Goal: Task Accomplishment & Management: Manage account settings

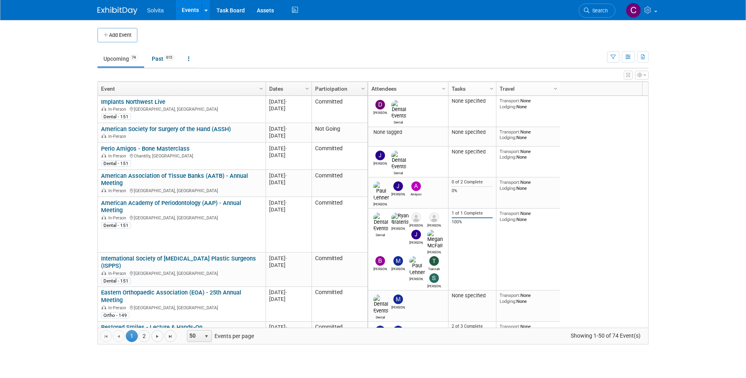
click at [368, 32] on td at bounding box center [379, 35] width 485 height 14
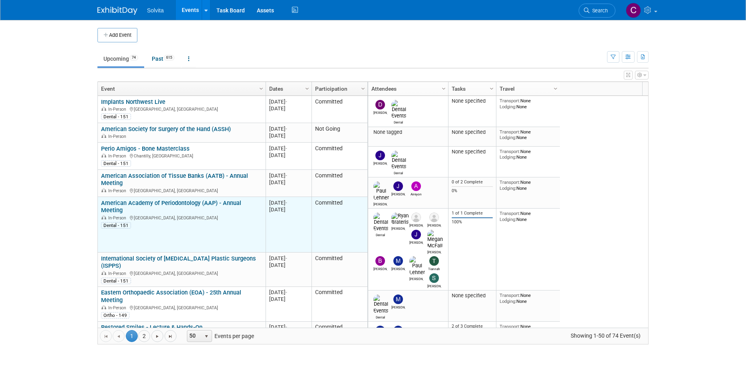
click at [182, 204] on link "American Academy of Periodontology (AAP) - Annual Meeting" at bounding box center [171, 206] width 140 height 15
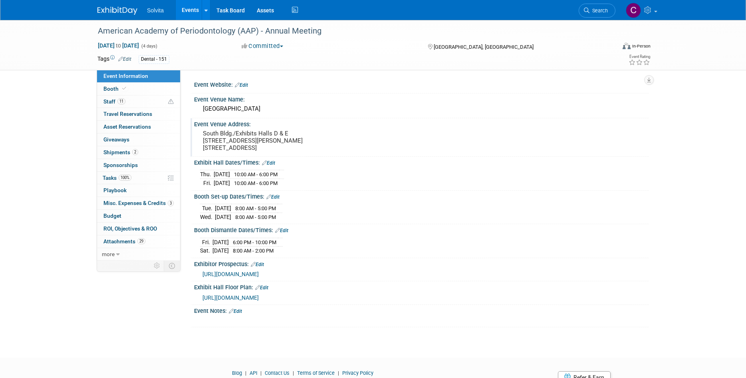
drag, startPoint x: 115, startPoint y: 149, endPoint x: 205, endPoint y: 142, distance: 89.7
click at [115, 149] on span "Shipments 2" at bounding box center [120, 152] width 35 height 6
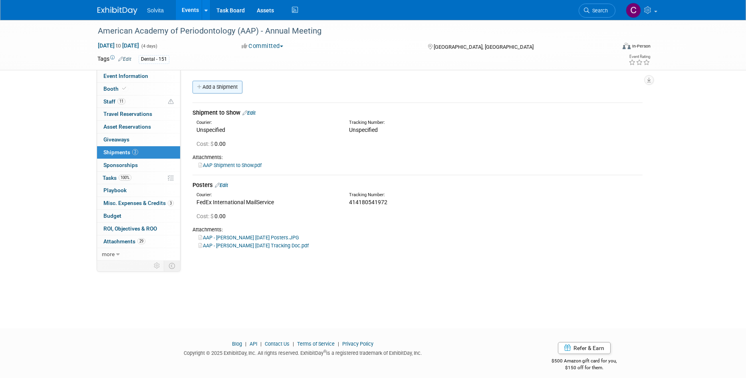
click at [221, 89] on link "Add a Shipment" at bounding box center [218, 87] width 50 height 13
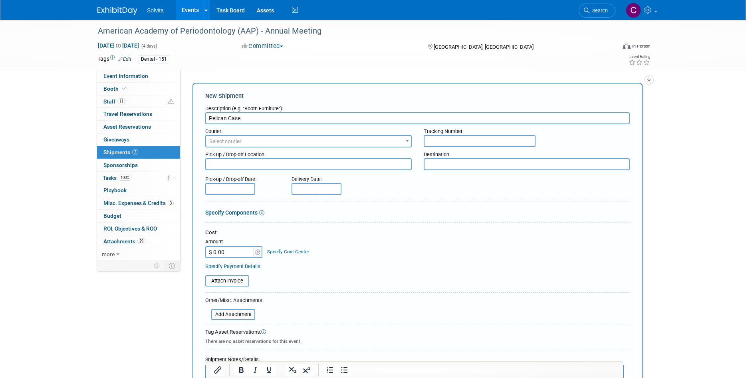
type input "Pelican Case"
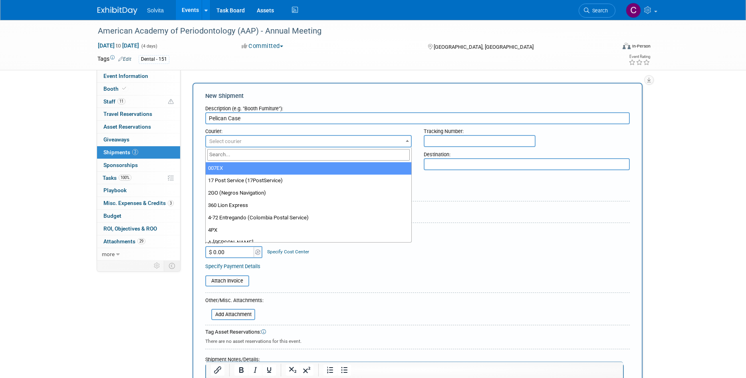
click at [364, 140] on span "Select courier" at bounding box center [308, 141] width 205 height 11
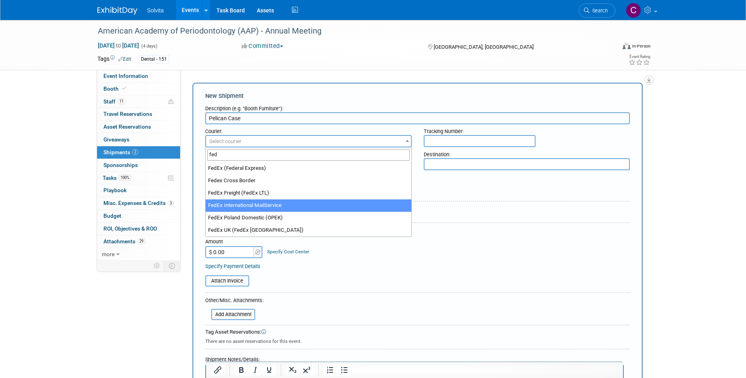
type input "fed"
select select "209"
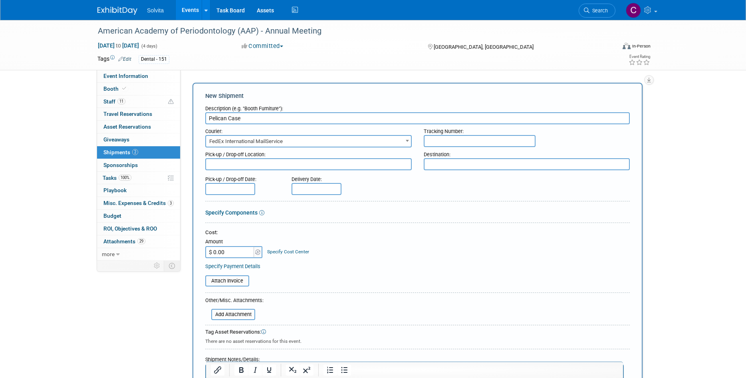
click at [470, 131] on div "Tracking Number:" at bounding box center [527, 129] width 207 height 11
click at [470, 141] on input "text" at bounding box center [480, 141] width 112 height 12
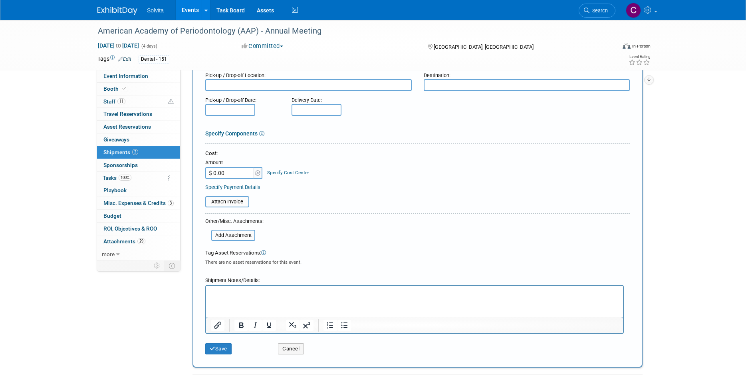
scroll to position [80, 0]
type input "415726302828"
click at [243, 289] on p "Rich Text Area. Press ALT-0 for help." at bounding box center [415, 292] width 408 height 8
click at [231, 348] on button "Save" at bounding box center [218, 347] width 26 height 11
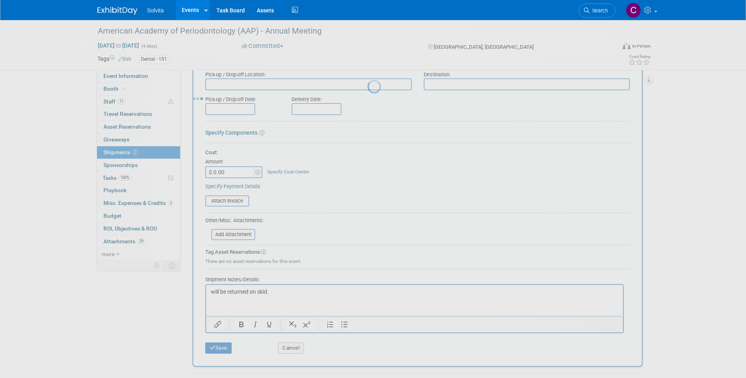
scroll to position [39, 0]
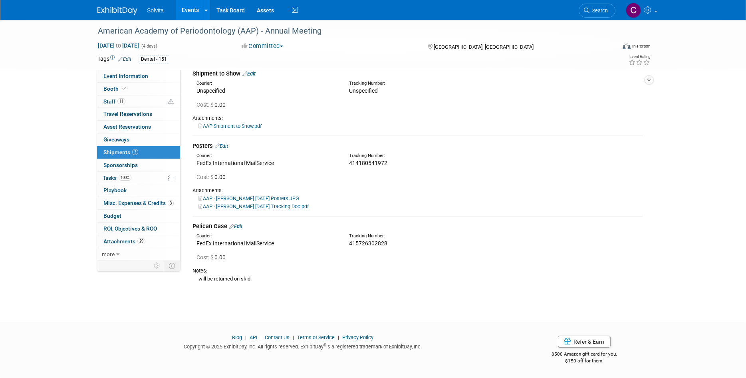
click at [237, 225] on link "Edit" at bounding box center [235, 226] width 13 height 6
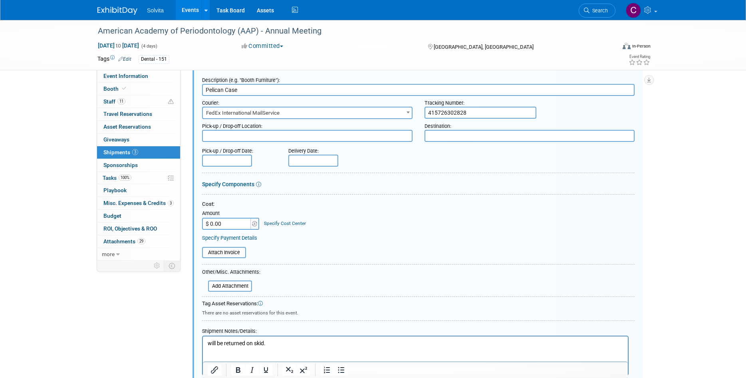
scroll to position [205, 0]
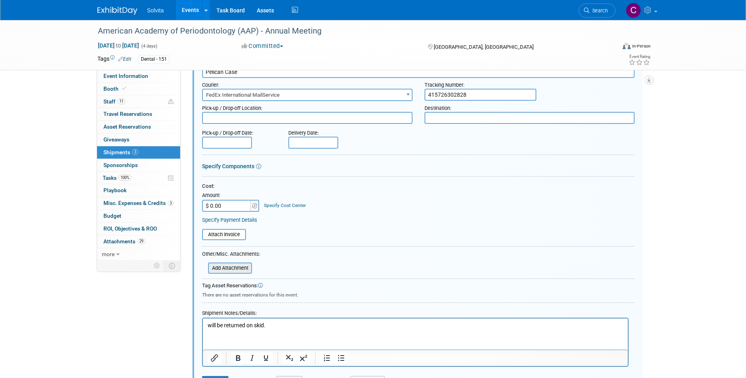
click at [239, 269] on input "file" at bounding box center [203, 268] width 95 height 10
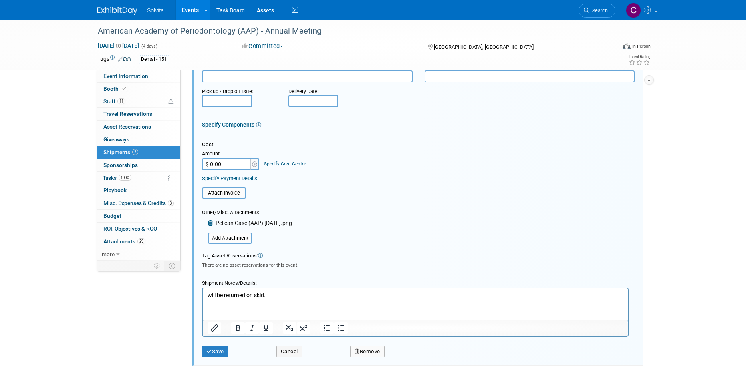
scroll to position [321, 0]
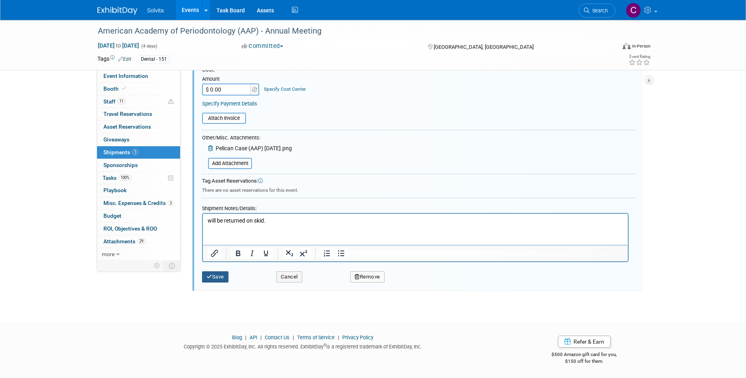
click at [220, 276] on button "Save" at bounding box center [215, 276] width 26 height 11
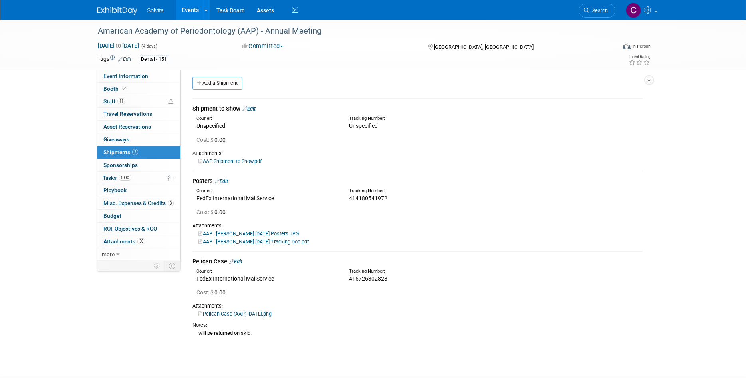
scroll to position [0, 0]
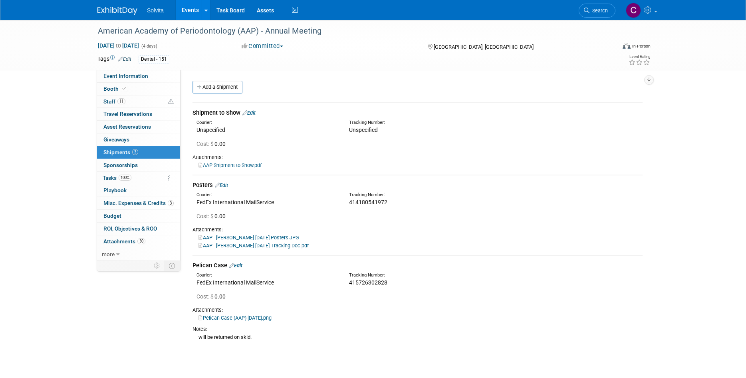
click at [364, 279] on span "415726302828" at bounding box center [368, 282] width 38 height 6
copy span "415726302828"
click at [239, 266] on link "Edit" at bounding box center [235, 265] width 13 height 6
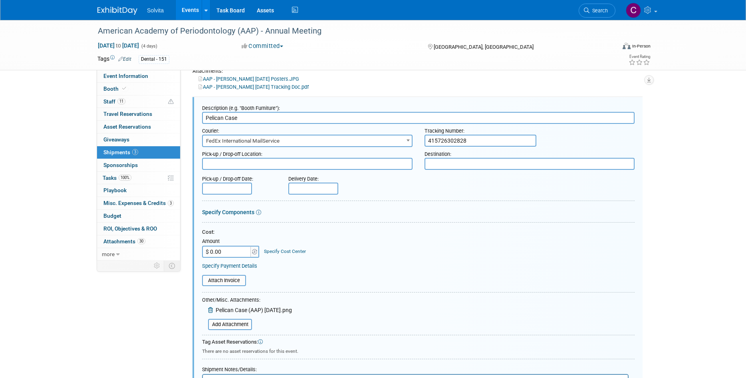
scroll to position [205, 0]
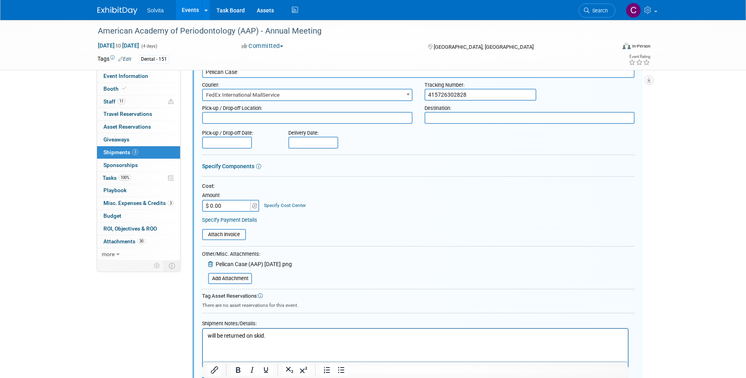
click at [207, 335] on html "will be returned on skid." at bounding box center [415, 334] width 425 height 11
click at [210, 335] on p "will be returned on skid." at bounding box center [416, 336] width 416 height 8
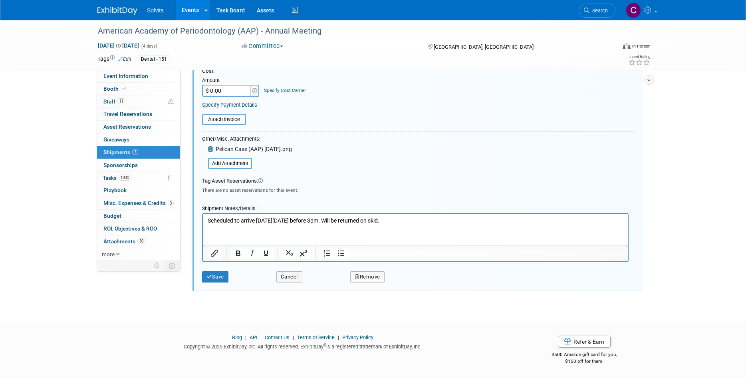
click at [222, 274] on button "Save" at bounding box center [215, 276] width 26 height 11
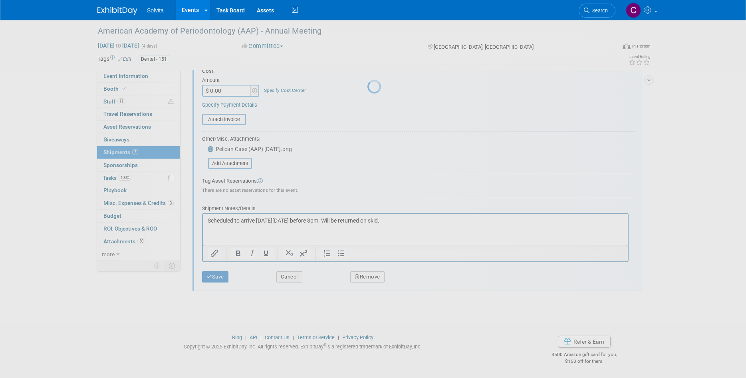
scroll to position [58, 0]
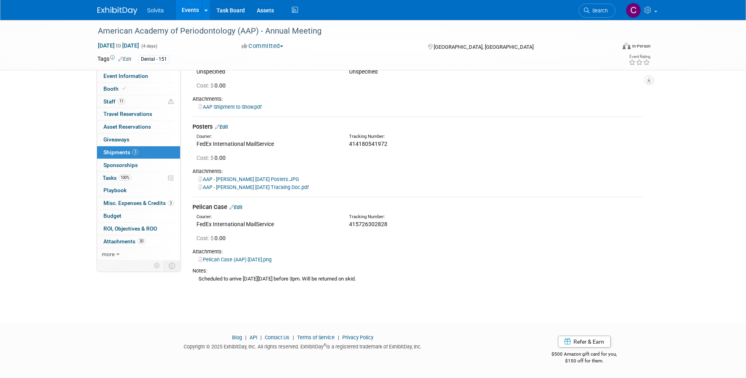
click at [187, 7] on link "Events" at bounding box center [190, 10] width 29 height 20
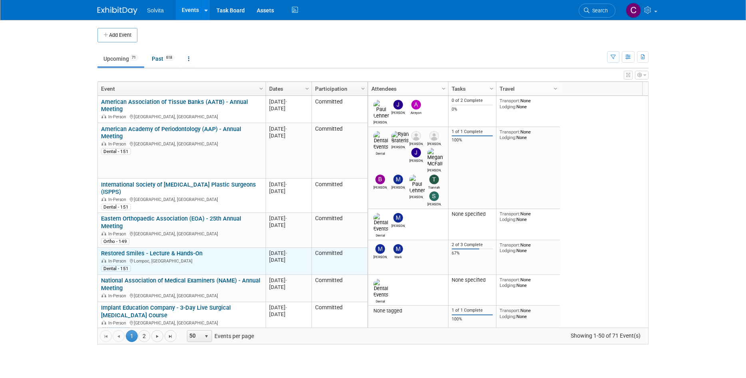
click at [178, 250] on link "Restored Smiles - Lecture & Hands-On" at bounding box center [151, 253] width 101 height 7
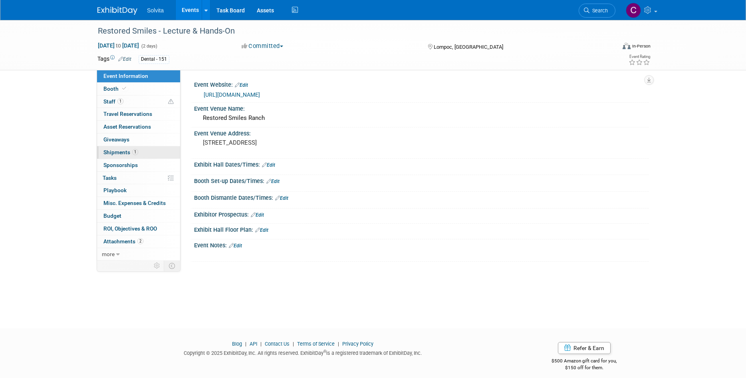
click at [123, 152] on span "Shipments 1" at bounding box center [120, 152] width 35 height 6
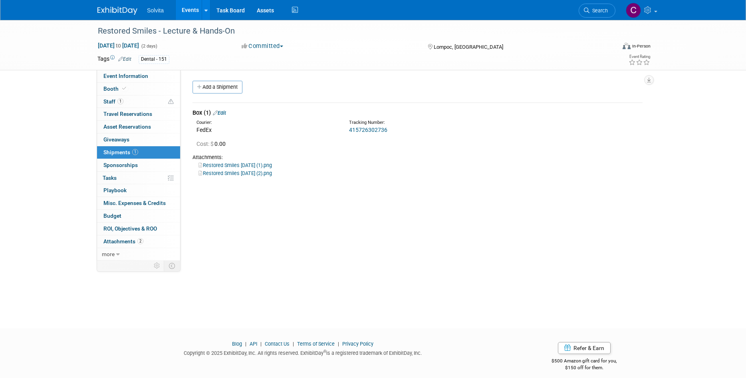
click at [380, 128] on link "415726302736" at bounding box center [368, 130] width 38 height 6
click at [226, 113] on link "Edit" at bounding box center [219, 113] width 13 height 6
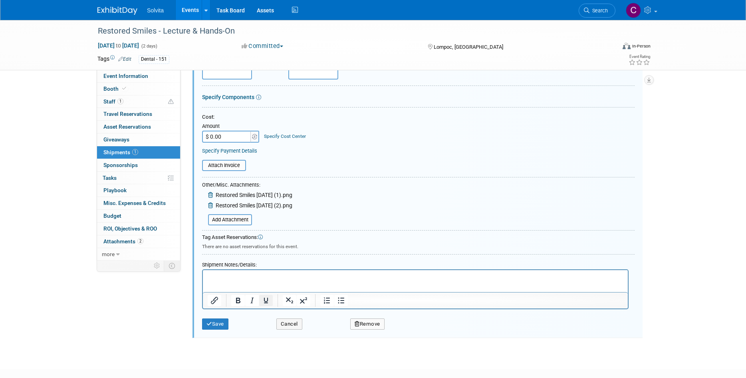
scroll to position [132, 0]
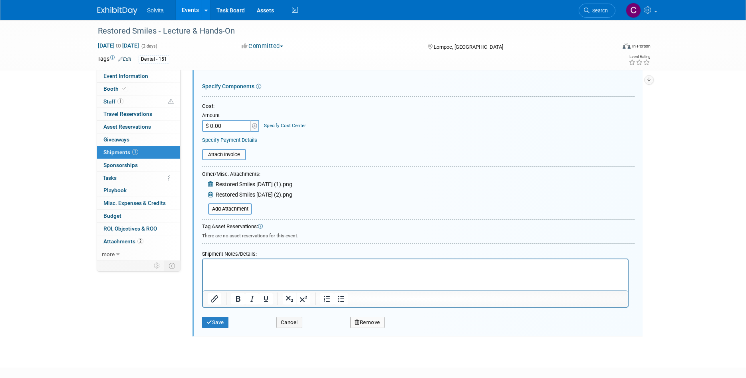
click at [261, 266] on p "Rich Text Area. Press ALT-0 for help." at bounding box center [416, 266] width 416 height 8
click at [223, 320] on button "Save" at bounding box center [215, 322] width 26 height 11
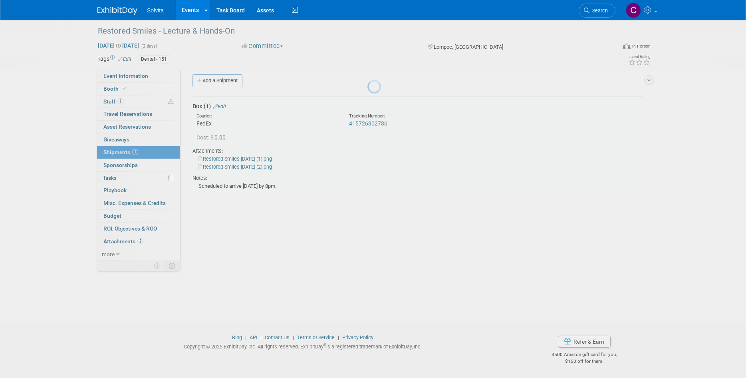
scroll to position [6, 0]
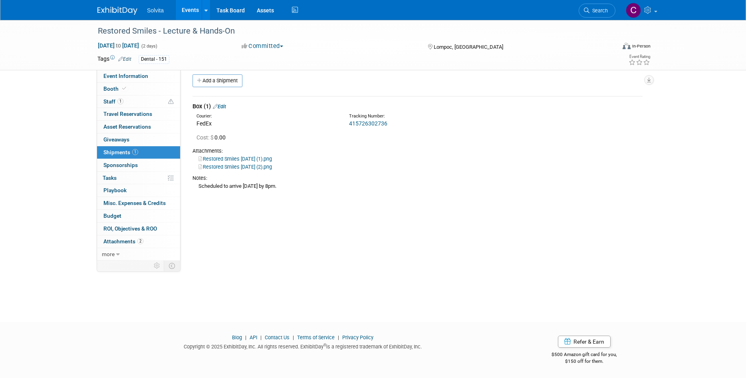
click at [186, 12] on link "Events" at bounding box center [190, 10] width 29 height 20
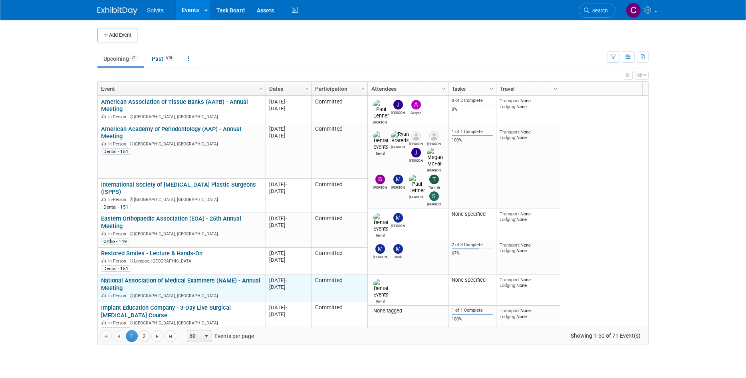
click at [181, 277] on link "National Association of Medical Examiners (NAME) - Annual Meeting" at bounding box center [180, 284] width 159 height 15
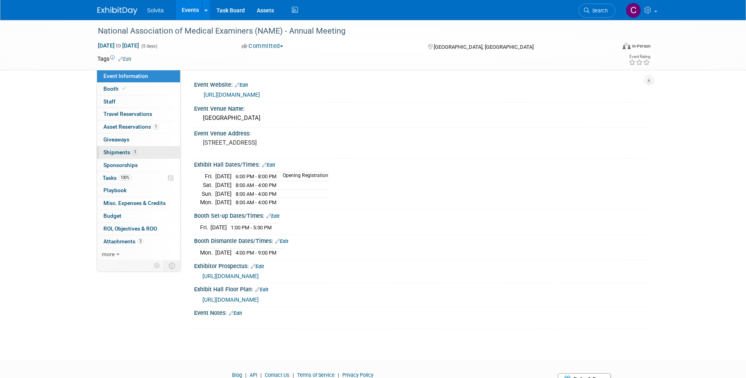
click at [114, 151] on span "Shipments 1" at bounding box center [120, 152] width 35 height 6
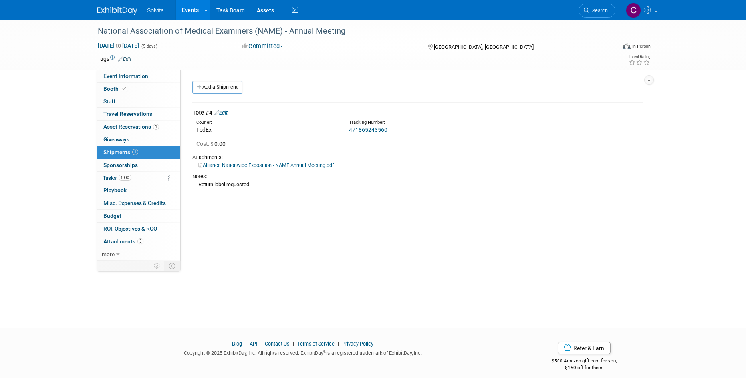
click at [183, 10] on link "Events" at bounding box center [190, 10] width 29 height 20
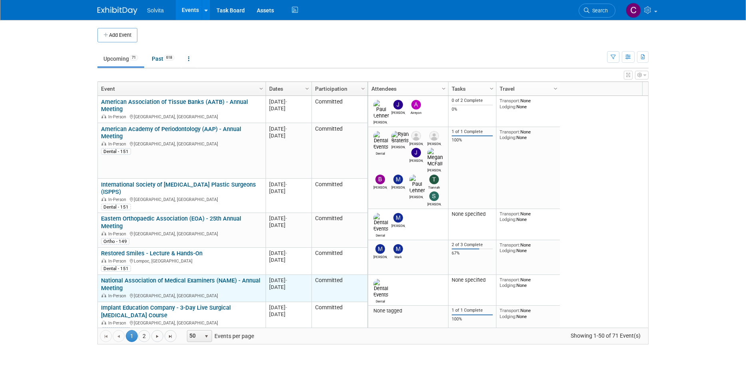
scroll to position [48, 0]
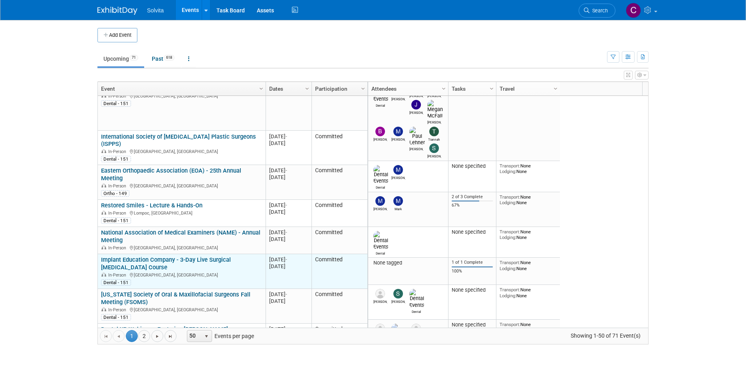
click at [186, 256] on link "Implant Education Company - 3-Day Live Surgical [MEDICAL_DATA] Course" at bounding box center [166, 263] width 130 height 15
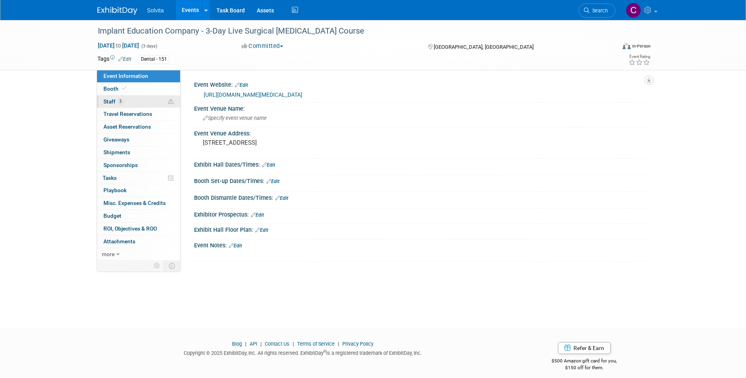
click at [108, 100] on span "Staff 3" at bounding box center [113, 101] width 20 height 6
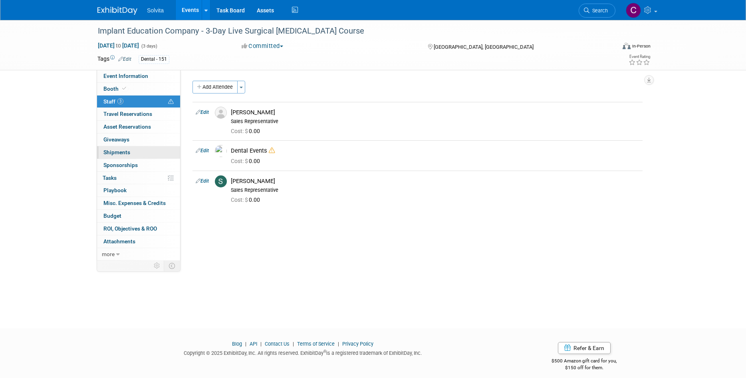
click at [122, 150] on span "Shipments 0" at bounding box center [116, 152] width 27 height 6
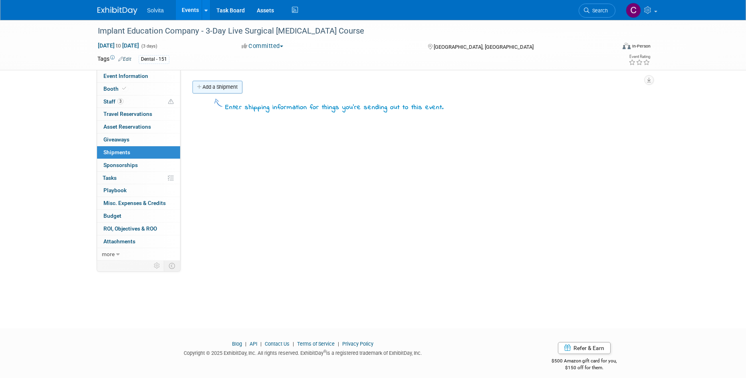
click at [225, 85] on link "Add a Shipment" at bounding box center [218, 87] width 50 height 13
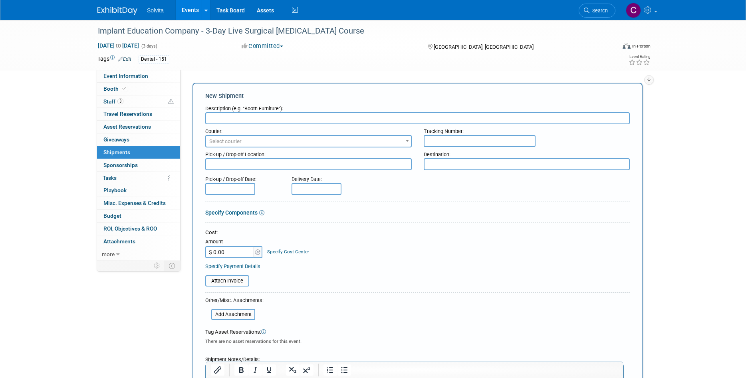
click at [286, 123] on input "text" at bounding box center [417, 118] width 425 height 12
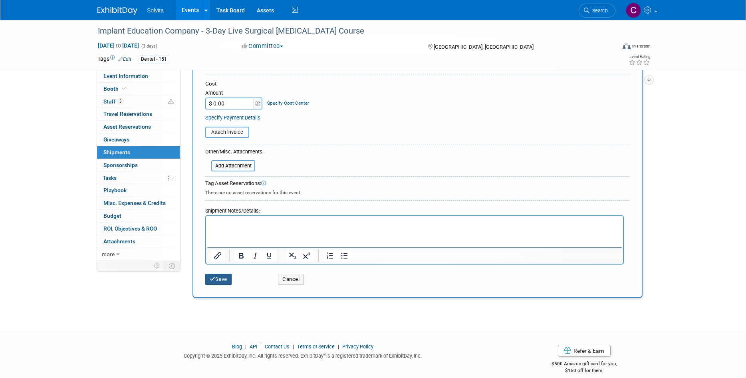
type input "Emailed David for materials request on 10/13."
click at [217, 280] on button "Save" at bounding box center [218, 279] width 26 height 11
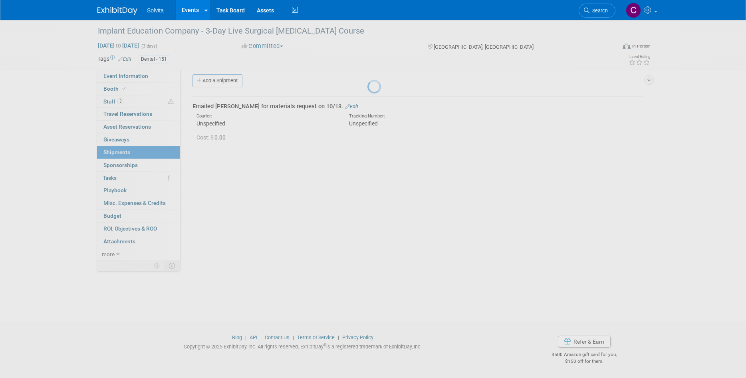
scroll to position [6, 0]
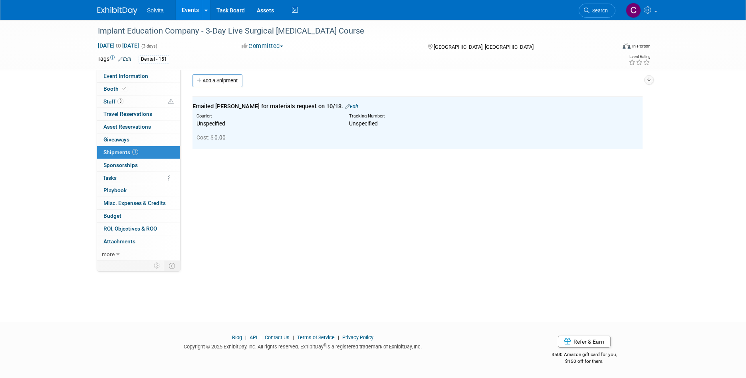
click at [187, 4] on link "Events" at bounding box center [190, 10] width 29 height 20
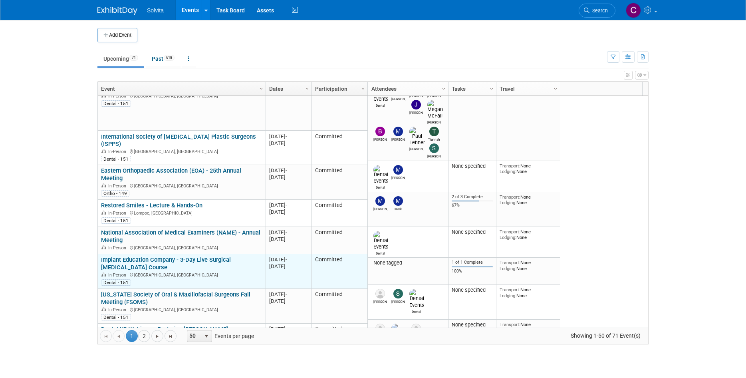
scroll to position [96, 0]
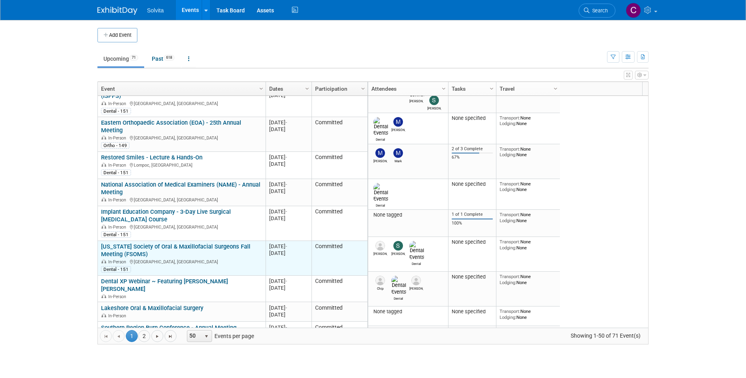
click at [173, 243] on link "[US_STATE] Society of Oral & Maxillofacial Surgeons Fall Meeting (FSOMS)" at bounding box center [175, 250] width 149 height 15
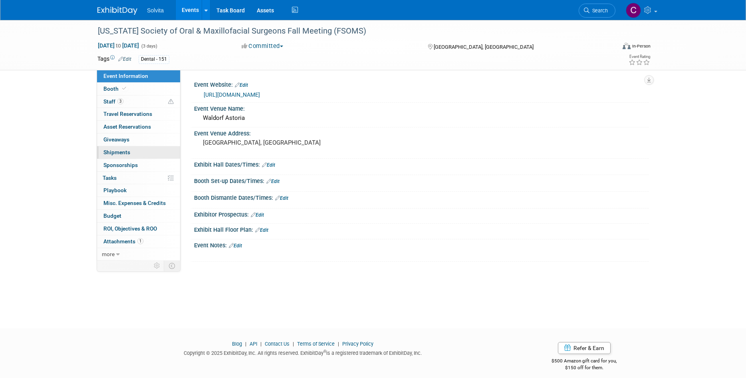
click at [121, 150] on span "Shipments 0" at bounding box center [116, 152] width 27 height 6
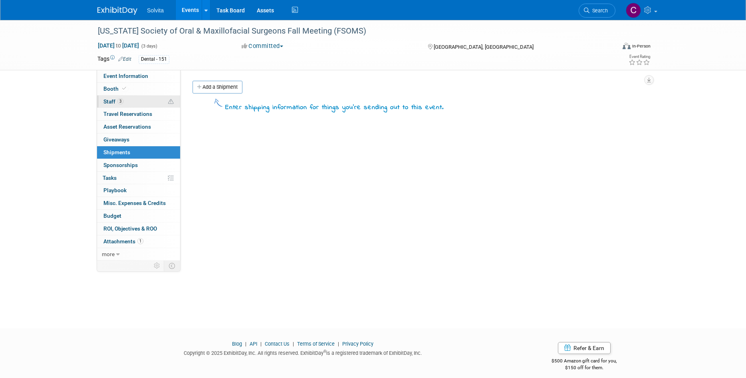
click at [114, 99] on span "Staff 3" at bounding box center [113, 101] width 20 height 6
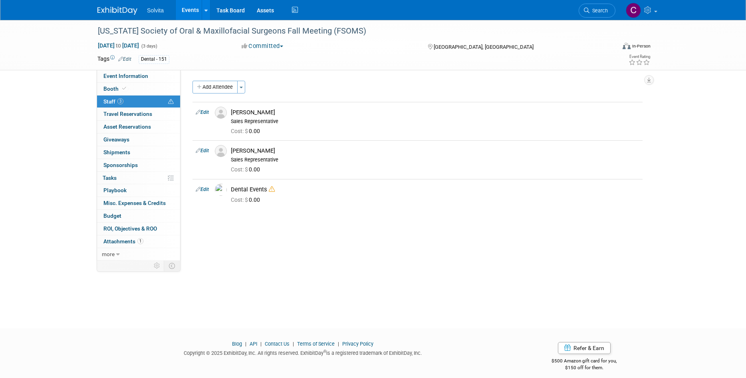
drag, startPoint x: 119, startPoint y: 70, endPoint x: 132, endPoint y: 77, distance: 14.7
click at [119, 70] on div "[US_STATE] Society of Oral & Maxillofacial Surgeons Fall Meeting (FSOMS) [DATE]…" at bounding box center [373, 45] width 746 height 50
click at [133, 76] on span "Event Information" at bounding box center [125, 76] width 45 height 6
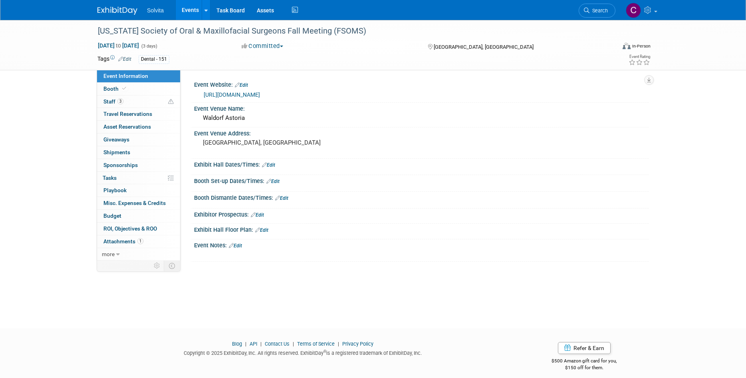
click at [227, 94] on link "[URL][DOMAIN_NAME]" at bounding box center [232, 94] width 56 height 6
click at [259, 215] on link "Edit" at bounding box center [257, 215] width 13 height 6
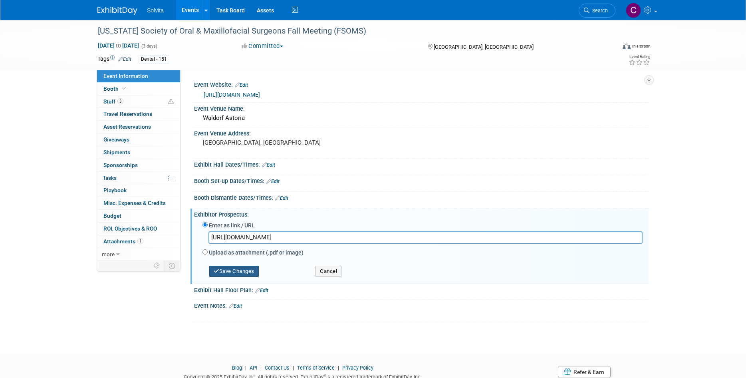
type input "[URL][DOMAIN_NAME]"
click at [252, 272] on button "Save Changes" at bounding box center [234, 271] width 50 height 11
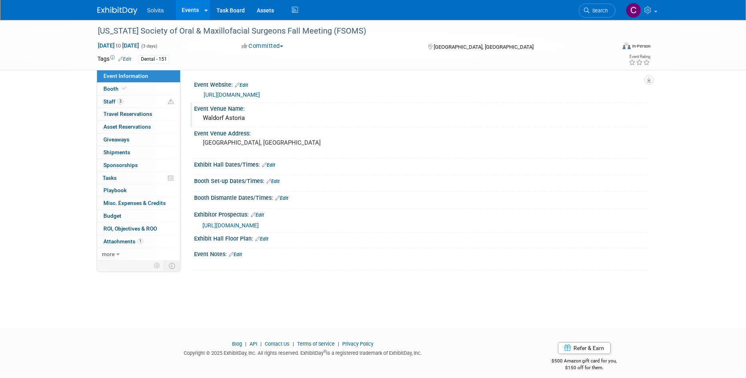
drag, startPoint x: 203, startPoint y: 117, endPoint x: 253, endPoint y: 115, distance: 50.4
click at [253, 115] on div "Waldorf Astoria" at bounding box center [421, 118] width 443 height 12
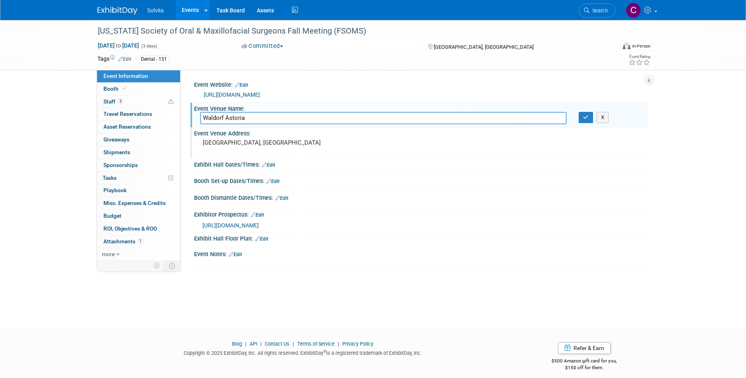
click at [249, 145] on pre "[GEOGRAPHIC_DATA], [GEOGRAPHIC_DATA]" at bounding box center [289, 142] width 172 height 7
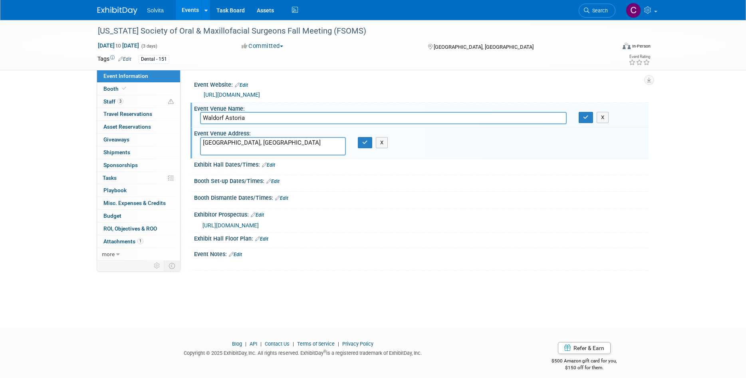
drag, startPoint x: 245, startPoint y: 145, endPoint x: 183, endPoint y: 142, distance: 62.4
click at [183, 142] on div "Event Website: Edit https://fsoms.org/ Event Venue Name: Waldorf Astoria" at bounding box center [415, 165] width 468 height 191
click at [580, 121] on button "button" at bounding box center [586, 117] width 14 height 11
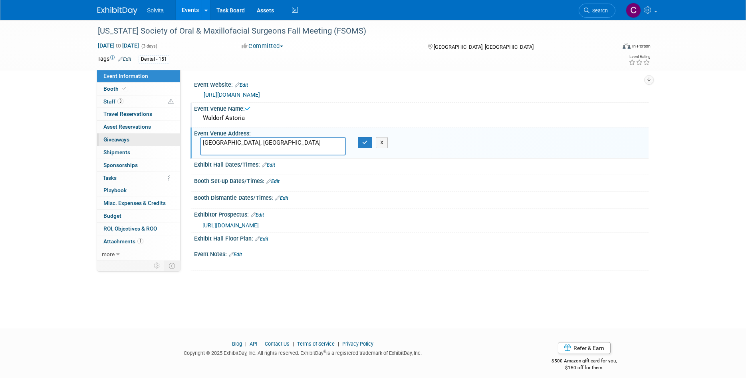
drag, startPoint x: 258, startPoint y: 143, endPoint x: 178, endPoint y: 145, distance: 79.5
click at [178, 145] on div "Event Information Event Info Booth Booth 3 Staff 3 Staff 0 Travel Reservations …" at bounding box center [372, 145] width 563 height 250
paste textarea "14200 Bonnet Creek Resort Ln, Orlando, FL 32821"
click at [287, 142] on textarea "14200 Bonnet Creek Resort Ln, Orlando, FL 32821" at bounding box center [273, 146] width 146 height 18
type textarea "14200 Bonnet Creek Resort Ln Orlando, FL 32821"
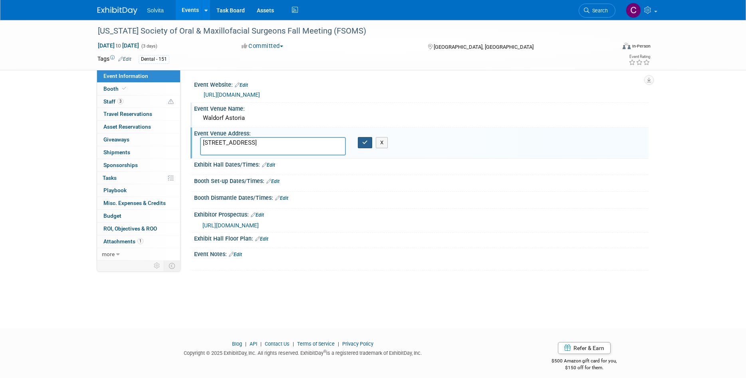
click at [363, 140] on icon "button" at bounding box center [365, 142] width 6 height 5
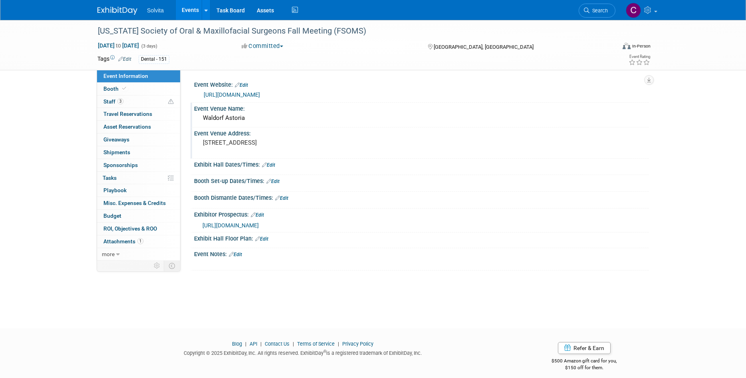
click at [276, 182] on link "Edit" at bounding box center [272, 182] width 13 height 6
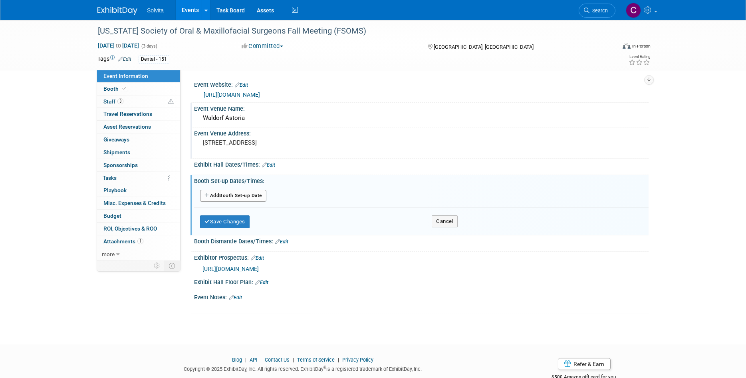
click at [253, 197] on button "Add Another Booth Set-up Date" at bounding box center [233, 196] width 66 height 12
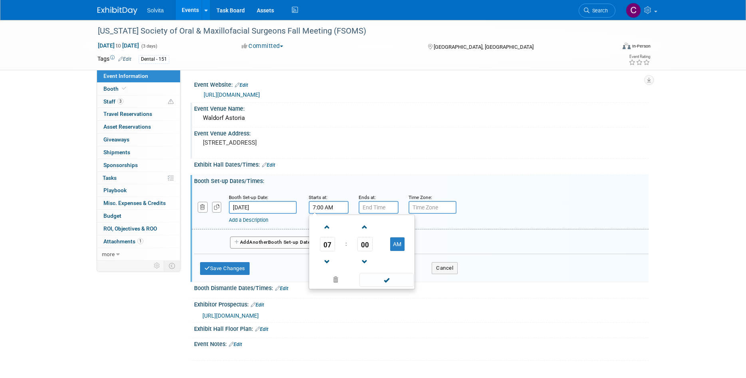
click at [320, 207] on input "7:00 AM" at bounding box center [329, 207] width 40 height 13
click at [328, 261] on span at bounding box center [327, 262] width 14 height 14
click at [329, 261] on span at bounding box center [327, 262] width 14 height 14
click at [328, 261] on span at bounding box center [327, 262] width 14 height 14
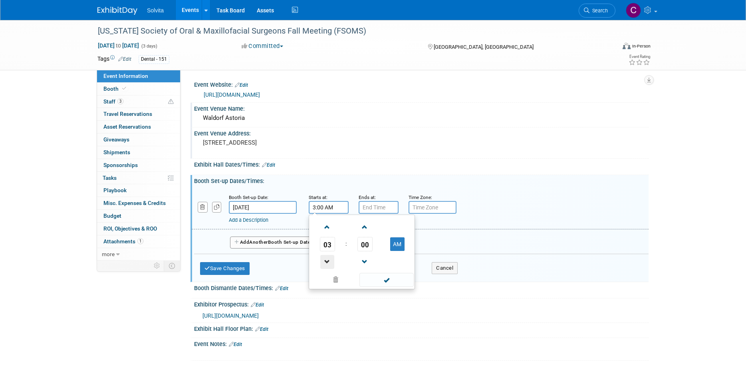
click at [328, 261] on span at bounding box center [327, 262] width 14 height 14
click at [329, 261] on span at bounding box center [327, 262] width 14 height 14
click at [398, 243] on button "AM" at bounding box center [397, 244] width 14 height 14
type input "1:00 PM"
click at [373, 210] on input "7:00 PM" at bounding box center [379, 207] width 40 height 13
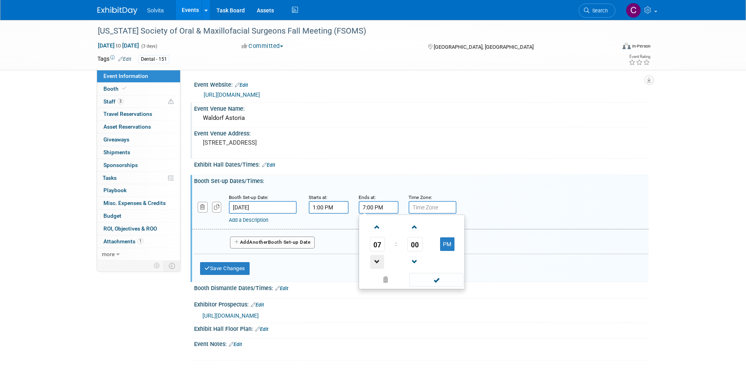
click at [378, 261] on span at bounding box center [377, 262] width 14 height 14
click at [378, 260] on span at bounding box center [377, 262] width 14 height 14
type input "5:00 PM"
click at [427, 274] on span at bounding box center [437, 280] width 54 height 14
click at [243, 221] on link "Add a Description" at bounding box center [249, 220] width 40 height 6
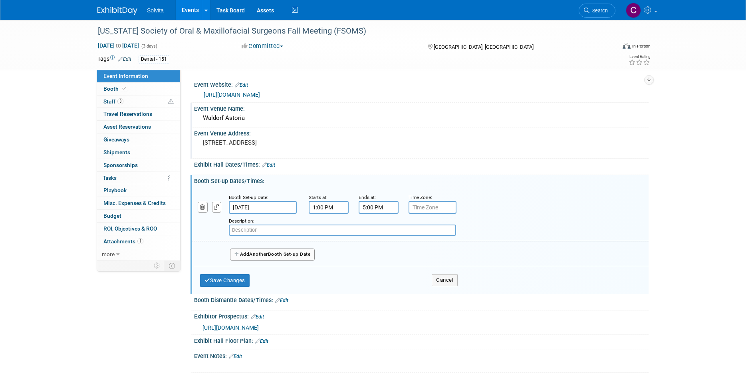
click at [262, 255] on span "Another" at bounding box center [258, 254] width 19 height 6
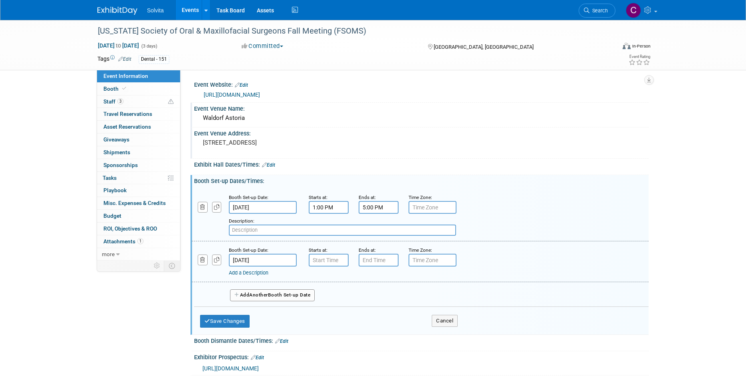
type input "7:00 AM"
click at [322, 261] on input "7:00 AM" at bounding box center [329, 260] width 40 height 13
click at [466, 292] on div "Add Another Booth Set-up Date" at bounding box center [421, 292] width 455 height 21
click at [201, 260] on icon "button" at bounding box center [202, 259] width 5 height 5
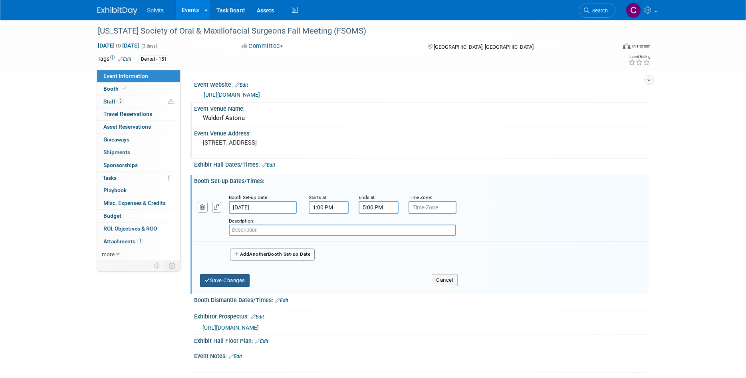
click at [233, 280] on button "Save Changes" at bounding box center [225, 280] width 50 height 13
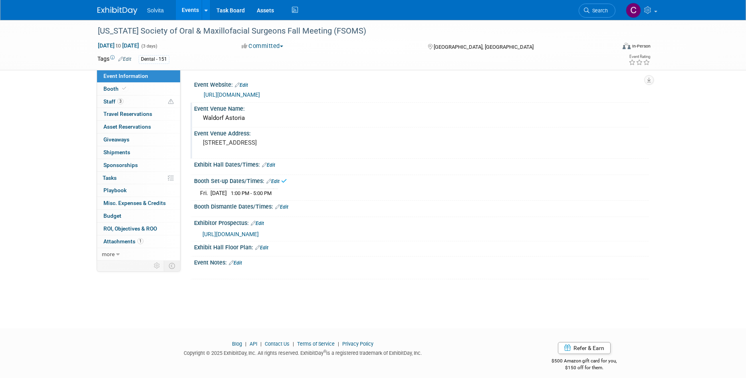
click at [285, 207] on link "Edit" at bounding box center [281, 207] width 13 height 6
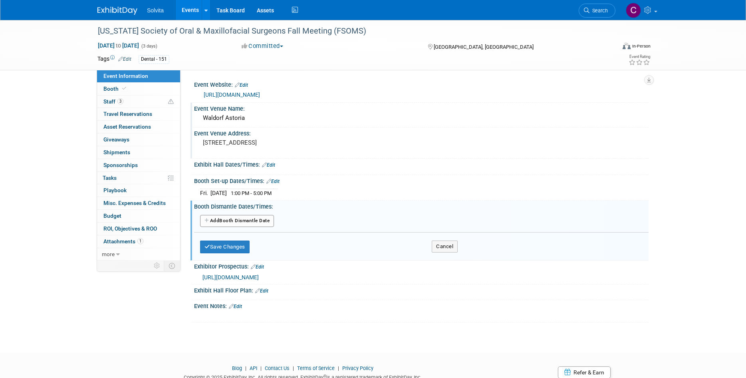
click at [242, 221] on button "Add Another Booth Dismantle Date" at bounding box center [237, 221] width 74 height 12
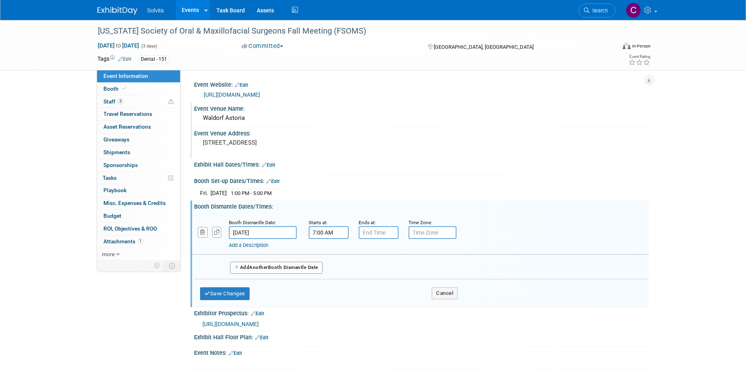
click at [334, 233] on input "7:00 AM" at bounding box center [329, 232] width 40 height 13
click at [327, 254] on span at bounding box center [327, 252] width 14 height 14
click at [364, 268] on span "00" at bounding box center [365, 269] width 15 height 14
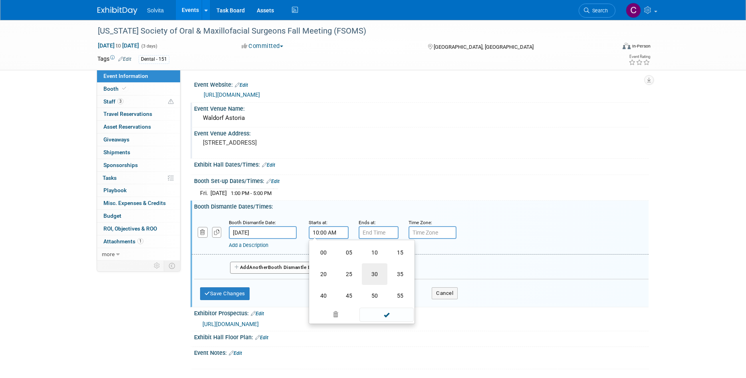
click at [379, 272] on td "30" at bounding box center [375, 274] width 26 height 22
type input "10:30 AM"
click at [389, 309] on span at bounding box center [387, 305] width 54 height 14
click at [225, 297] on button "Save Changes" at bounding box center [225, 293] width 50 height 13
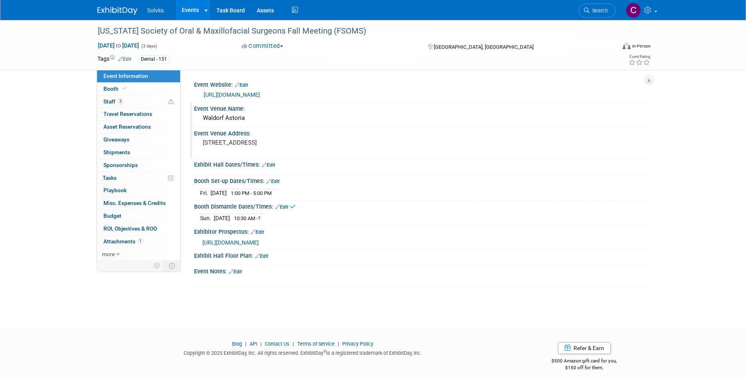
click at [260, 217] on span "10:30 AM - ?" at bounding box center [247, 218] width 26 height 6
click at [284, 205] on link "Edit" at bounding box center [281, 207] width 13 height 6
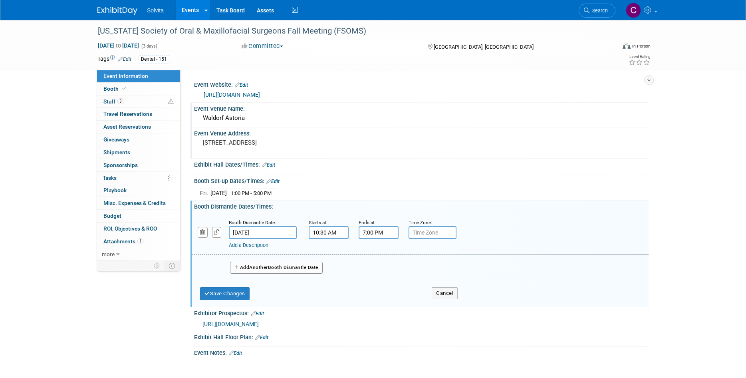
click at [376, 229] on input "7:00 PM" at bounding box center [379, 232] width 40 height 13
click at [378, 285] on span at bounding box center [377, 287] width 14 height 14
type input "5:00 PM"
click at [424, 302] on span at bounding box center [437, 305] width 54 height 14
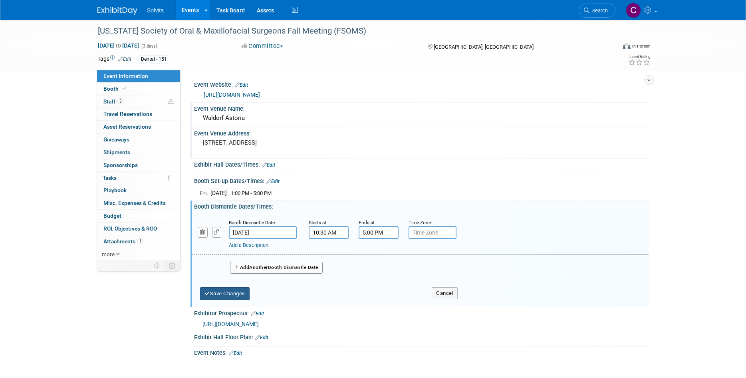
click at [215, 293] on button "Save Changes" at bounding box center [225, 293] width 50 height 13
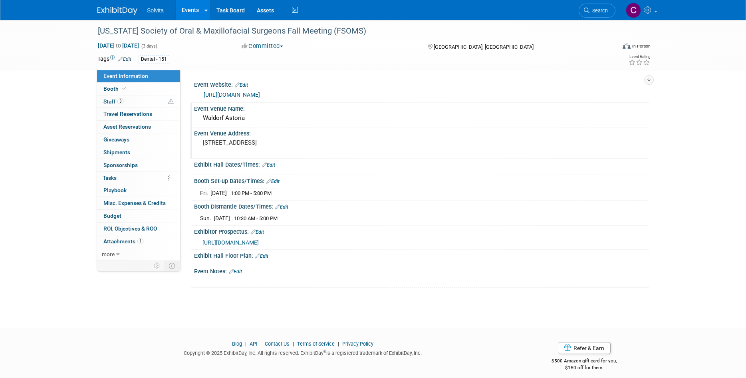
click at [272, 163] on link "Edit" at bounding box center [268, 165] width 13 height 6
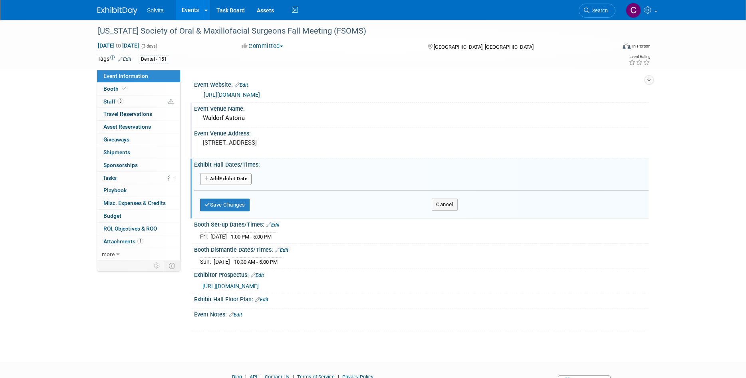
click at [247, 178] on button "Add Another Exhibit Date" at bounding box center [226, 179] width 52 height 12
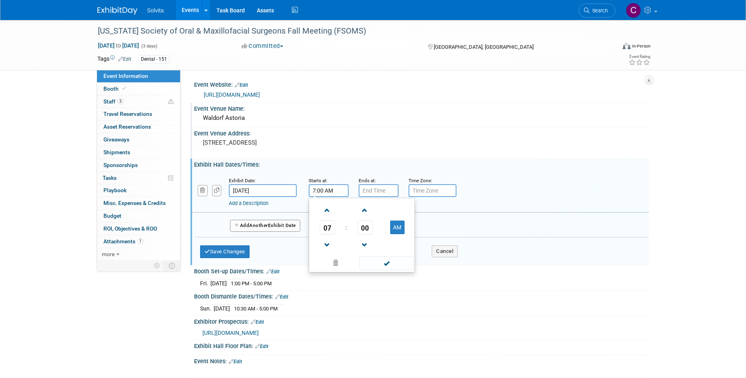
click at [324, 192] on input "7:00 AM" at bounding box center [329, 190] width 40 height 13
click at [331, 216] on span at bounding box center [327, 210] width 14 height 14
type input "8:00 AM"
click at [376, 191] on input "7:00 PM" at bounding box center [379, 190] width 40 height 13
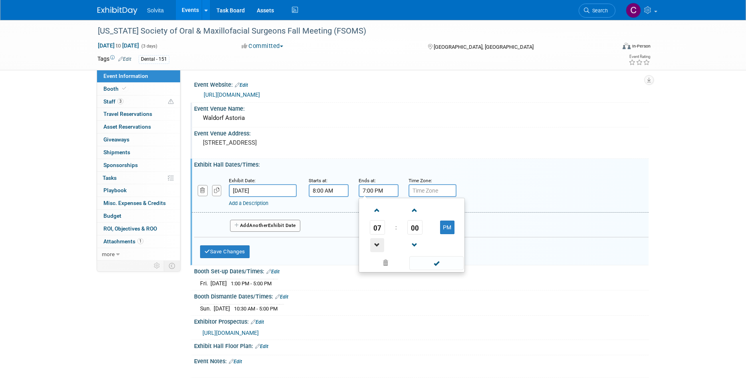
click at [379, 248] on span at bounding box center [377, 245] width 14 height 14
type input "6:00 PM"
click at [435, 266] on span at bounding box center [437, 263] width 54 height 14
click at [253, 204] on link "Add a Description" at bounding box center [249, 203] width 40 height 6
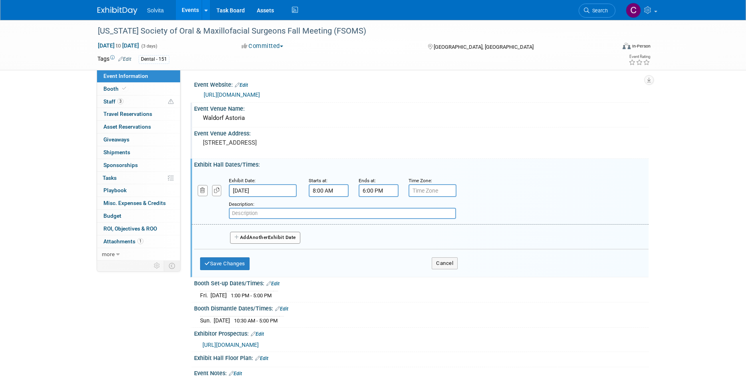
click at [264, 237] on span "Another" at bounding box center [258, 238] width 19 height 6
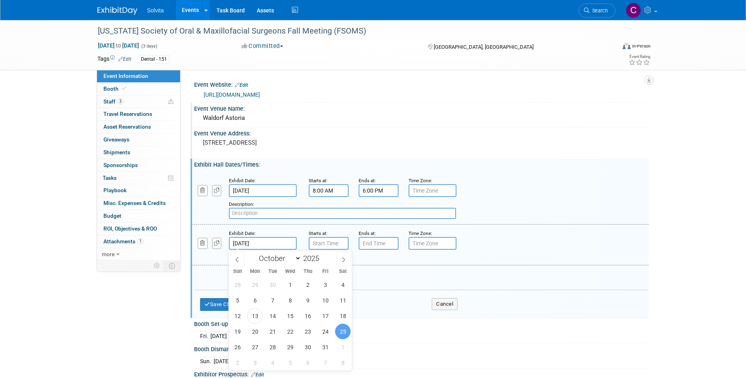
click at [261, 241] on input "Oct 25, 2025" at bounding box center [263, 243] width 68 height 13
click at [326, 332] on span "24" at bounding box center [326, 332] width 16 height 16
type input "[DATE]"
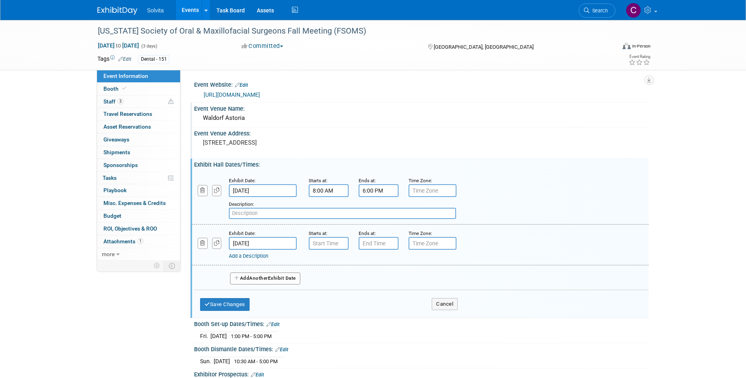
click at [313, 236] on div "Starts at:" at bounding box center [328, 233] width 38 height 8
click at [320, 242] on input "7:00 AM" at bounding box center [329, 243] width 40 height 13
click at [332, 292] on span at bounding box center [327, 298] width 14 height 14
click at [400, 282] on button "AM" at bounding box center [397, 280] width 14 height 14
type input "6:00 PM"
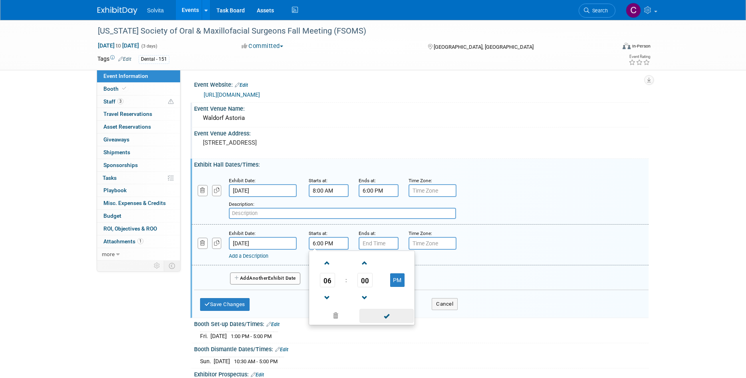
click at [394, 310] on span at bounding box center [387, 316] width 54 height 14
click at [380, 244] on input "7:00 PM" at bounding box center [379, 243] width 40 height 13
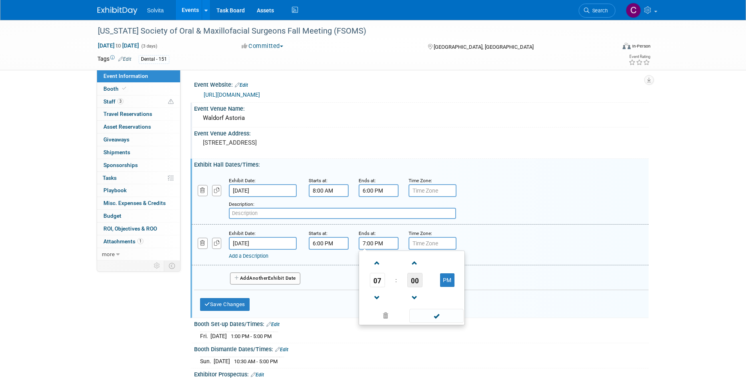
click at [409, 279] on span "00" at bounding box center [415, 280] width 15 height 14
click at [423, 285] on td "30" at bounding box center [425, 285] width 26 height 22
type input "7:30 PM"
click at [422, 318] on span at bounding box center [437, 316] width 54 height 14
click at [251, 256] on link "Add a Description" at bounding box center [249, 256] width 40 height 6
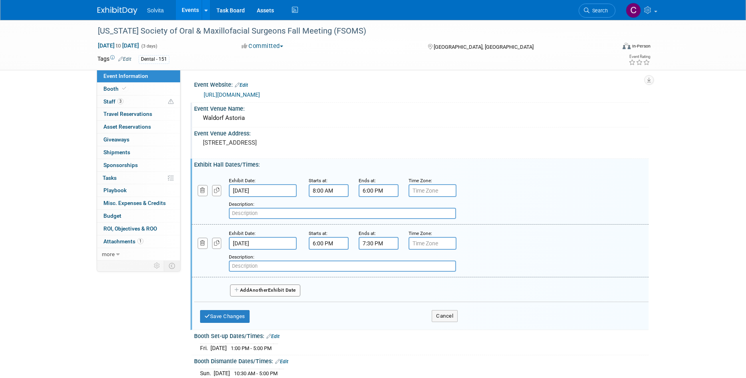
click at [251, 264] on input "text" at bounding box center [342, 265] width 227 height 11
type input "Welcome Reception"
click at [260, 290] on span "Another" at bounding box center [258, 290] width 19 height 6
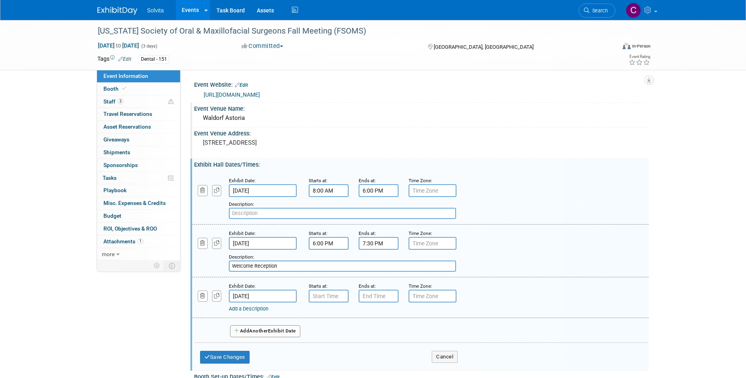
type input "7:00 AM"
click at [328, 295] on input "7:00 AM" at bounding box center [329, 296] width 40 height 13
click at [382, 364] on span at bounding box center [387, 369] width 54 height 14
click at [376, 298] on input "7:00 PM" at bounding box center [379, 296] width 40 height 13
click at [378, 349] on span at bounding box center [377, 351] width 14 height 14
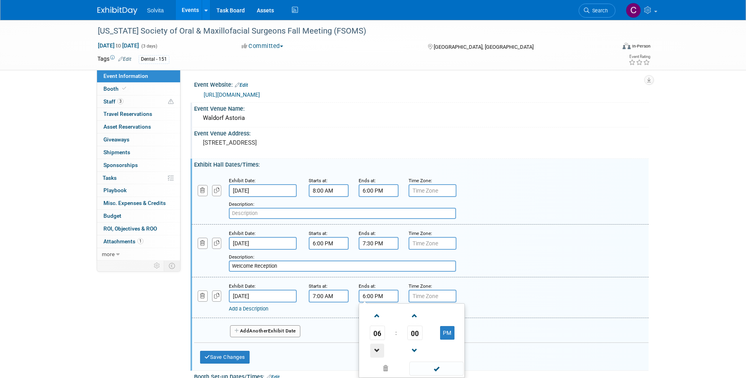
click at [378, 349] on span at bounding box center [377, 351] width 14 height 14
type input "3:00 PM"
click at [419, 366] on span at bounding box center [437, 369] width 54 height 14
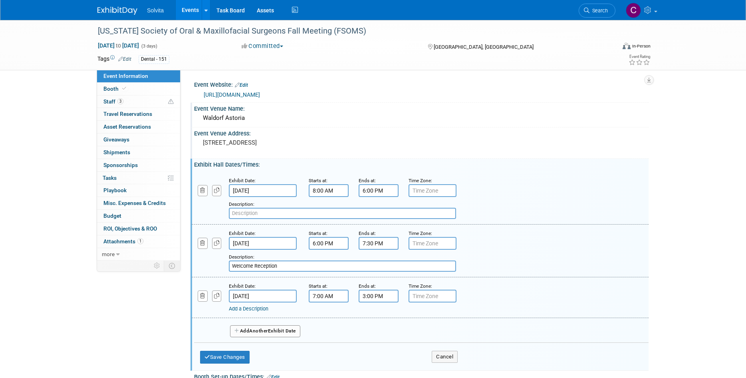
click at [284, 330] on button "Add Another Exhibit Date" at bounding box center [265, 331] width 70 height 12
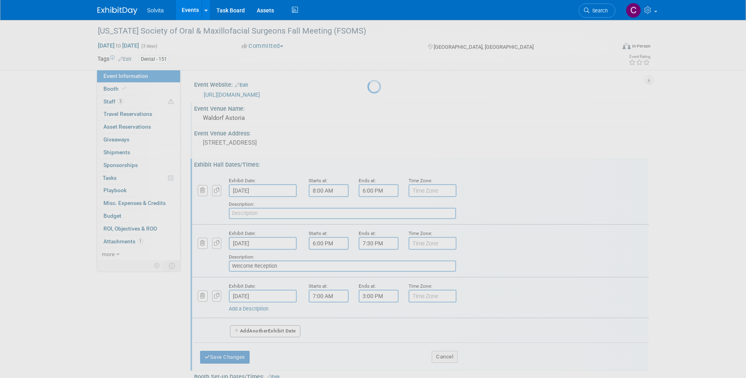
select select "9"
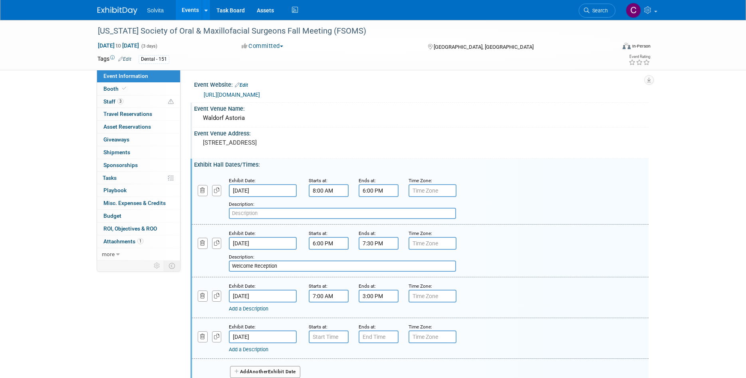
click at [282, 337] on input "[DATE]" at bounding box center [263, 336] width 68 height 13
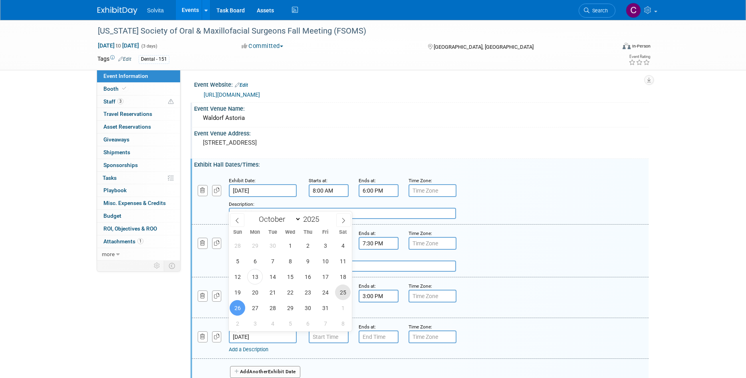
click at [343, 294] on span "25" at bounding box center [343, 292] width 16 height 16
type input "Oct 25, 2025"
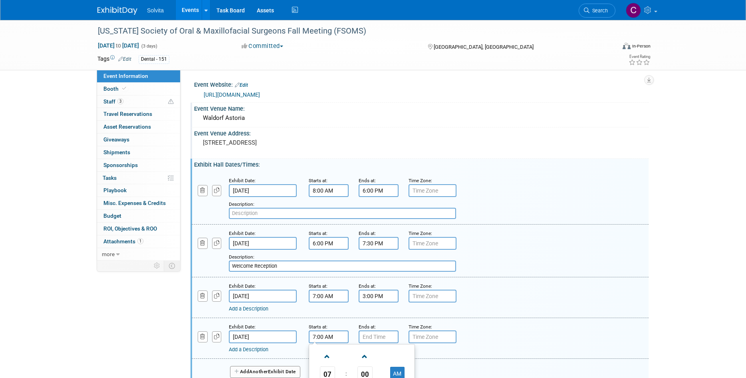
click at [328, 340] on input "7:00 AM" at bounding box center [329, 336] width 40 height 13
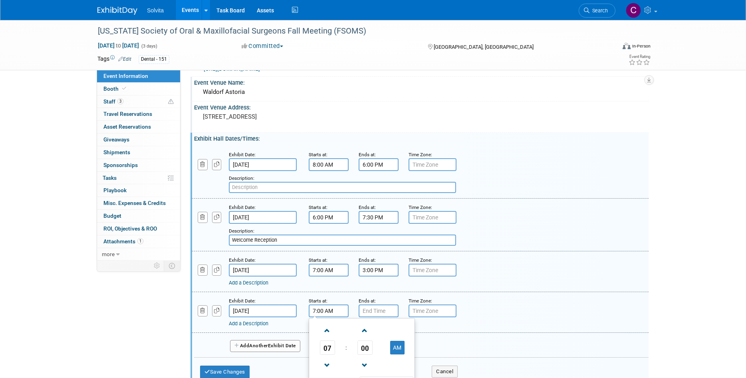
scroll to position [40, 0]
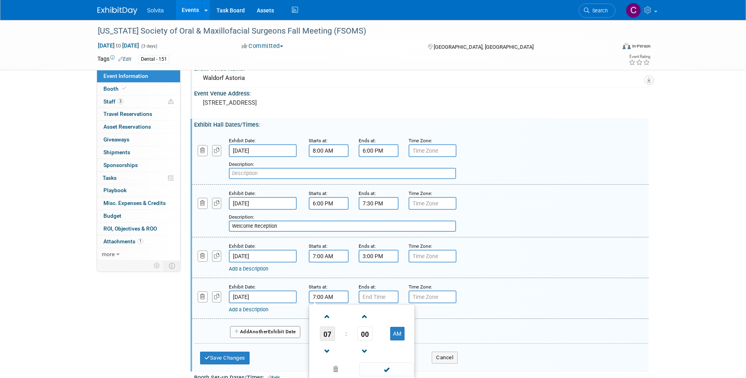
click at [329, 335] on span "07" at bounding box center [327, 333] width 15 height 14
click at [372, 340] on td "06" at bounding box center [375, 339] width 26 height 22
click at [365, 336] on span "00" at bounding box center [365, 333] width 15 height 14
click at [375, 338] on td "30" at bounding box center [375, 339] width 26 height 22
click at [398, 331] on button "AM" at bounding box center [397, 334] width 14 height 14
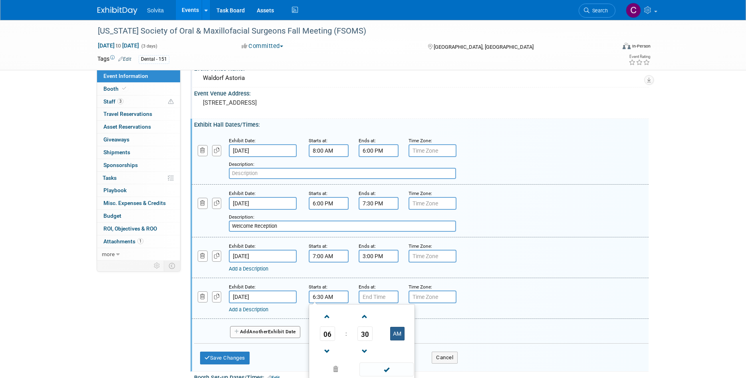
type input "6:30 PM"
drag, startPoint x: 390, startPoint y: 368, endPoint x: 386, endPoint y: 358, distance: 10.6
click at [389, 368] on span at bounding box center [387, 369] width 54 height 14
click at [373, 298] on input "7:00 PM" at bounding box center [379, 296] width 40 height 13
click at [415, 333] on span "00" at bounding box center [415, 333] width 15 height 14
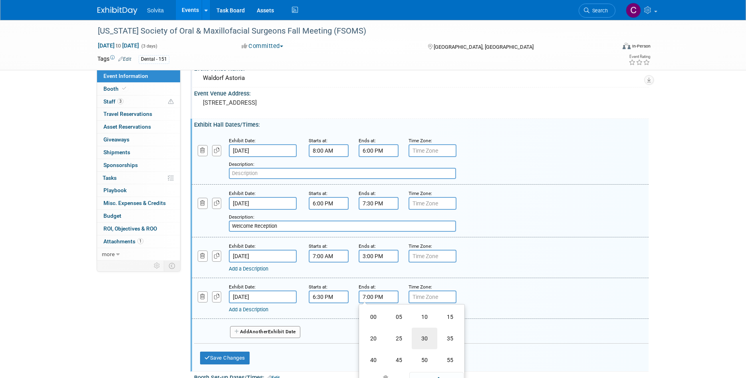
click at [425, 338] on td "30" at bounding box center [425, 339] width 26 height 22
type input "7:30 PM"
click at [431, 372] on span at bounding box center [437, 369] width 54 height 14
click at [251, 308] on link "Add a Description" at bounding box center [249, 309] width 40 height 6
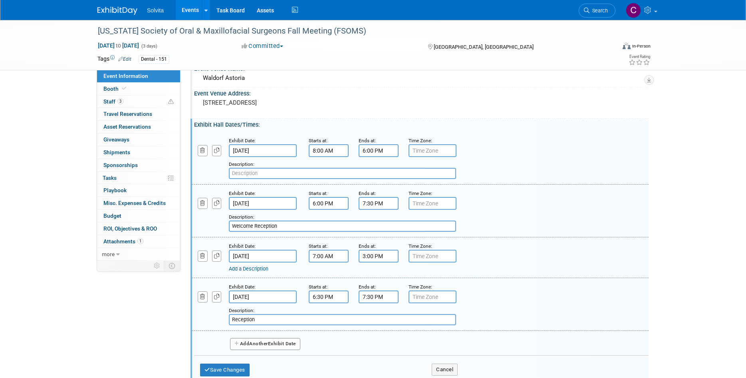
type input "Reception"
click at [260, 338] on button "Add Another Exhibit Date" at bounding box center [265, 344] width 70 height 12
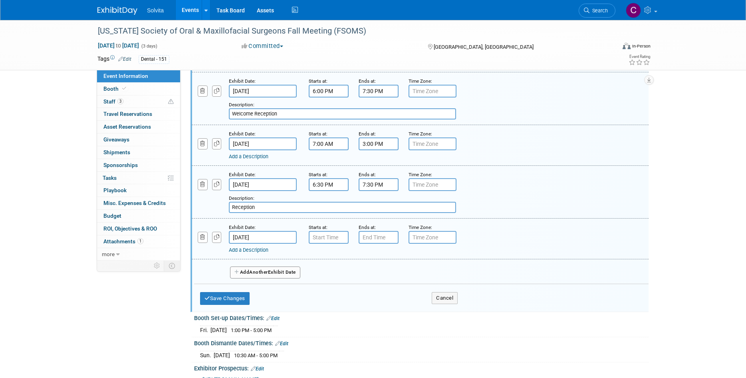
scroll to position [160, 0]
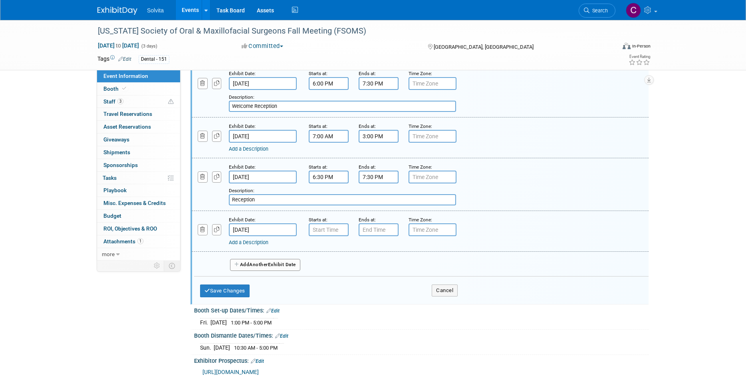
type input "7:00 AM"
click at [332, 231] on input "7:00 AM" at bounding box center [329, 229] width 40 height 13
click at [389, 302] on span at bounding box center [387, 302] width 54 height 14
click at [386, 229] on input "7:00 PM" at bounding box center [379, 229] width 40 height 13
click at [380, 268] on span "07" at bounding box center [377, 266] width 15 height 14
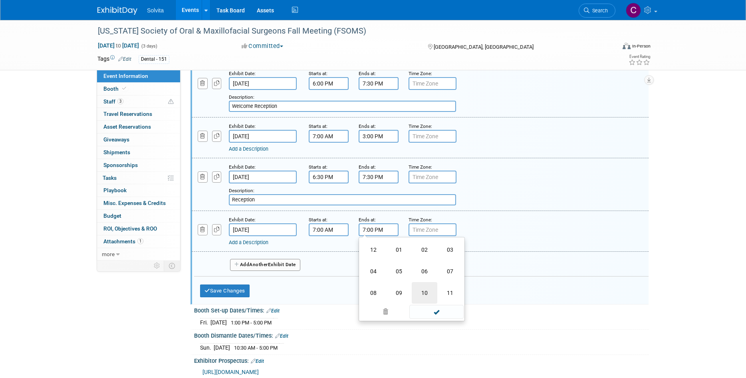
click at [425, 292] on td "10" at bounding box center [425, 293] width 26 height 22
click at [418, 264] on span "00" at bounding box center [415, 266] width 15 height 14
click at [427, 270] on td "30" at bounding box center [425, 271] width 26 height 22
click at [420, 264] on span "30" at bounding box center [415, 266] width 15 height 14
click at [424, 269] on td "30" at bounding box center [425, 271] width 26 height 22
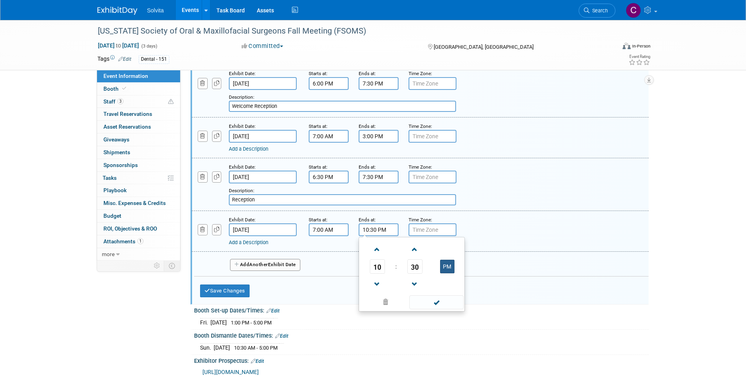
click at [444, 269] on button "PM" at bounding box center [447, 267] width 14 height 14
type input "10:30 AM"
click at [425, 299] on span at bounding box center [437, 302] width 54 height 14
click at [261, 264] on span "Another" at bounding box center [258, 265] width 19 height 6
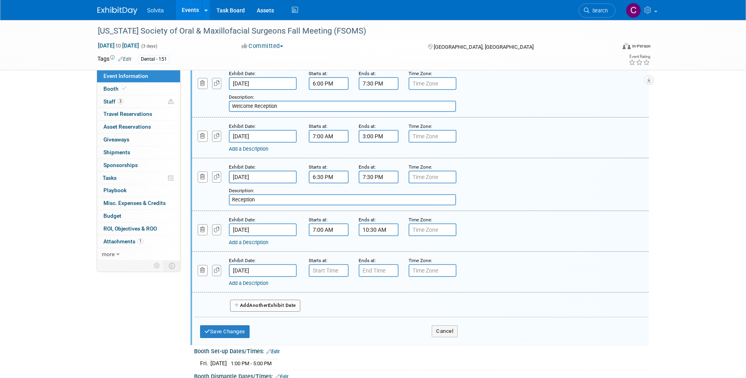
click at [266, 270] on input "Oct 27, 2025" at bounding box center [263, 270] width 68 height 13
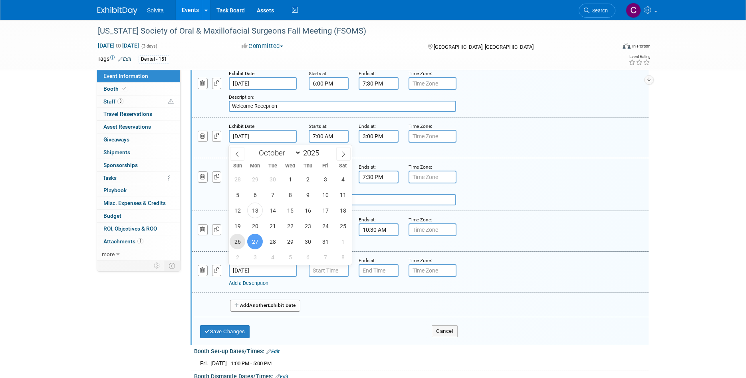
click at [238, 239] on span "26" at bounding box center [238, 242] width 16 height 16
type input "[DATE]"
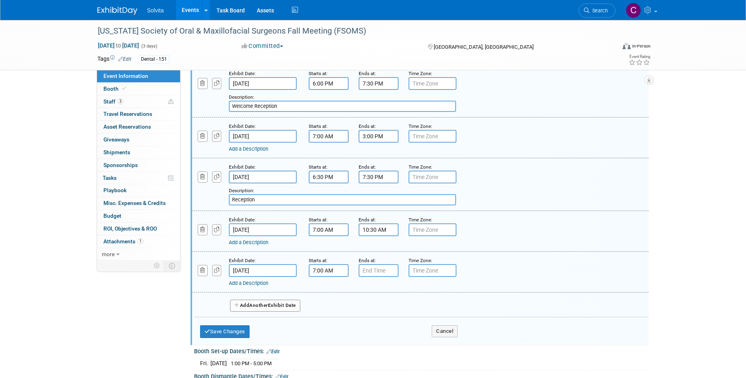
click at [324, 272] on input "7:00 AM" at bounding box center [329, 270] width 40 height 13
click at [329, 321] on span at bounding box center [327, 325] width 14 height 14
click at [327, 285] on span at bounding box center [327, 290] width 14 height 14
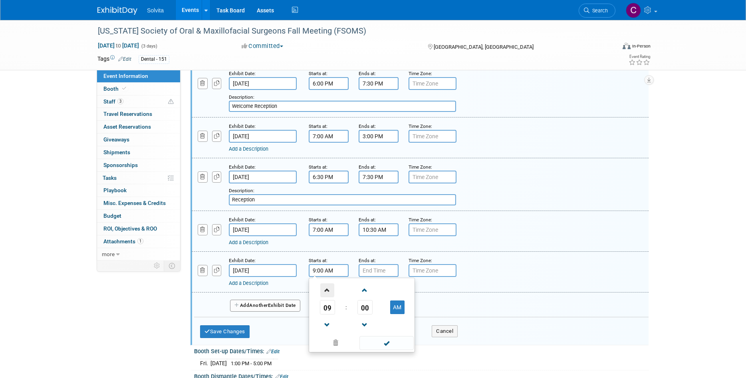
click at [327, 285] on span at bounding box center [327, 290] width 14 height 14
type input "10:00 AM"
click at [391, 342] on span at bounding box center [387, 343] width 54 height 14
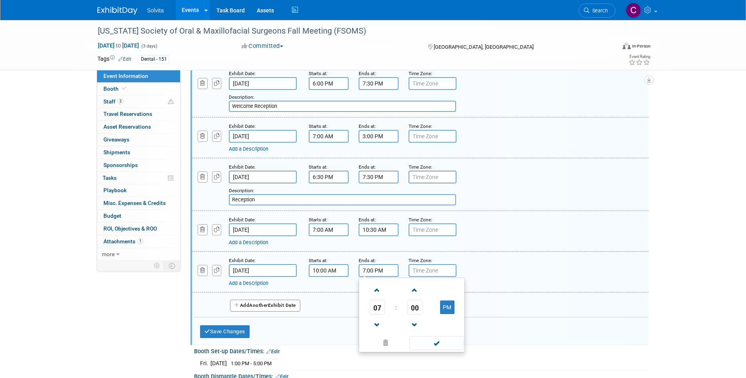
click at [373, 270] on input "7:00 PM" at bounding box center [379, 270] width 40 height 13
click at [376, 288] on span at bounding box center [377, 290] width 14 height 14
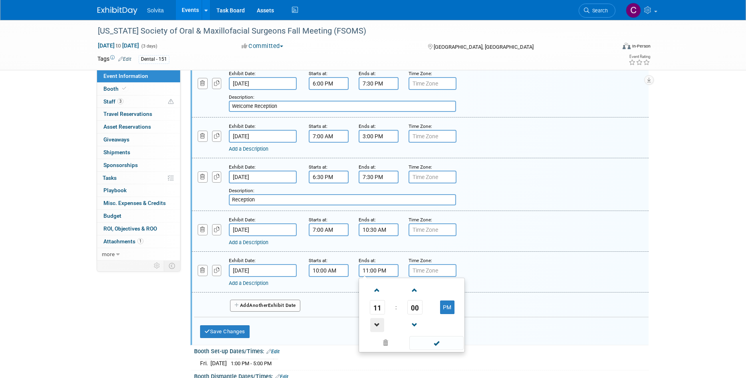
click at [374, 324] on span at bounding box center [377, 325] width 14 height 14
click at [413, 306] on span "00" at bounding box center [415, 307] width 15 height 14
drag, startPoint x: 423, startPoint y: 312, endPoint x: 423, endPoint y: 323, distance: 10.4
click at [423, 312] on td "30" at bounding box center [425, 312] width 26 height 22
type input "10:30 PM"
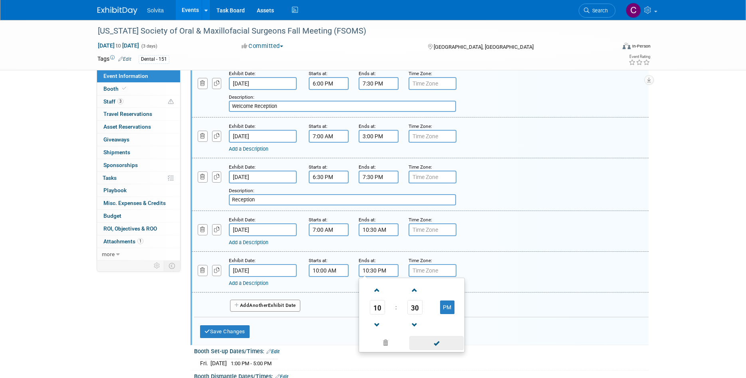
click at [419, 343] on span at bounding box center [437, 343] width 54 height 14
click at [266, 283] on link "Add a Description" at bounding box center [249, 283] width 40 height 6
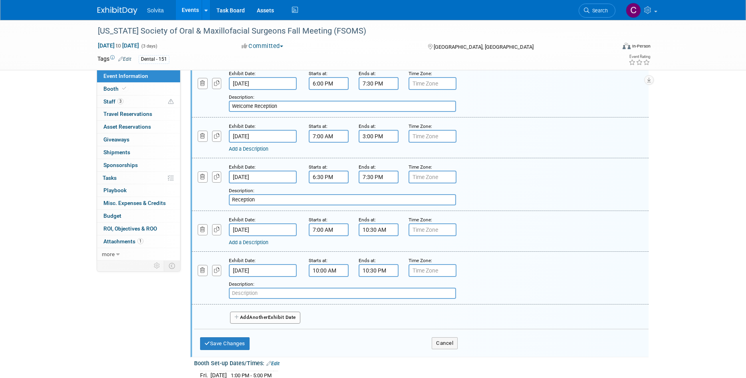
click at [264, 291] on input "text" at bounding box center [342, 293] width 227 height 11
type input "Break with Exhibitors"
click at [229, 341] on button "Save Changes" at bounding box center [225, 343] width 50 height 13
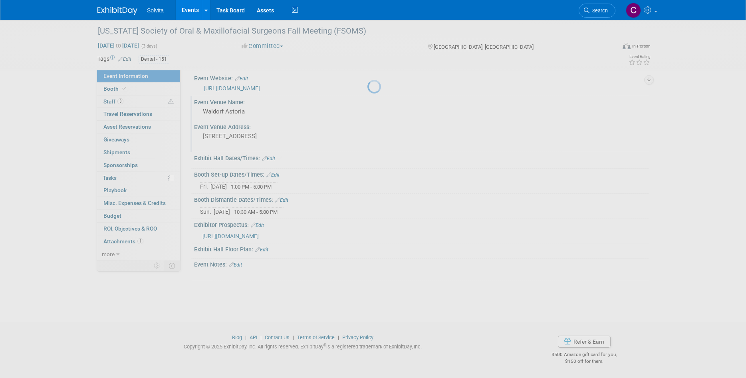
scroll to position [6, 0]
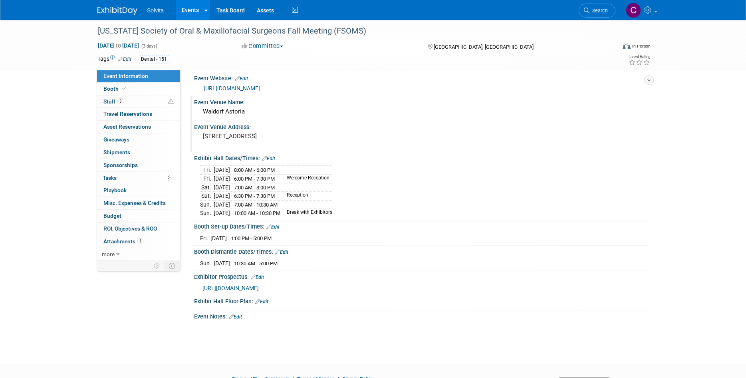
click at [274, 158] on link "Edit" at bounding box center [268, 159] width 13 height 6
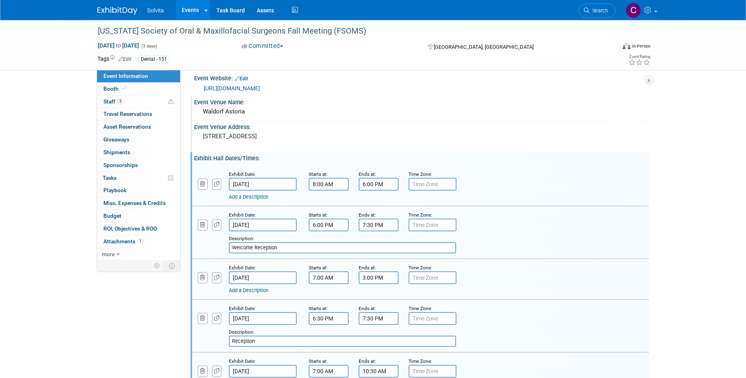
scroll to position [206, 0]
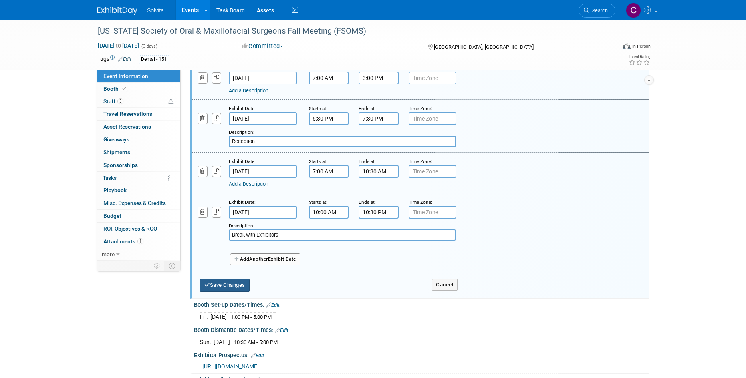
click at [239, 284] on button "Save Changes" at bounding box center [225, 285] width 50 height 13
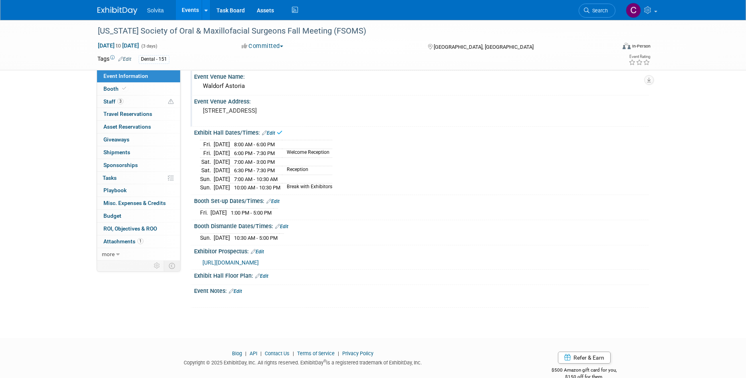
scroll to position [46, 0]
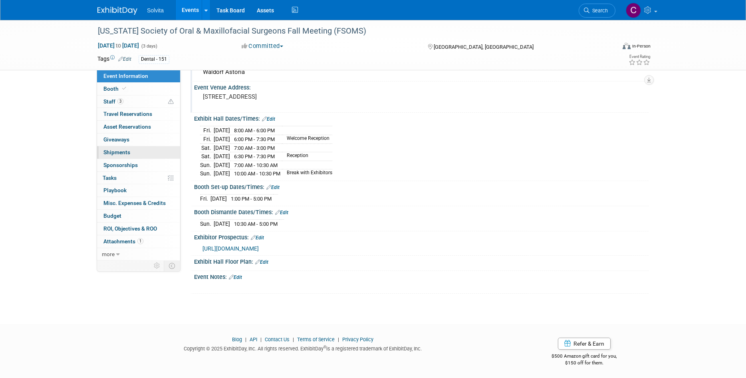
click at [123, 153] on span "Shipments 0" at bounding box center [116, 152] width 27 height 6
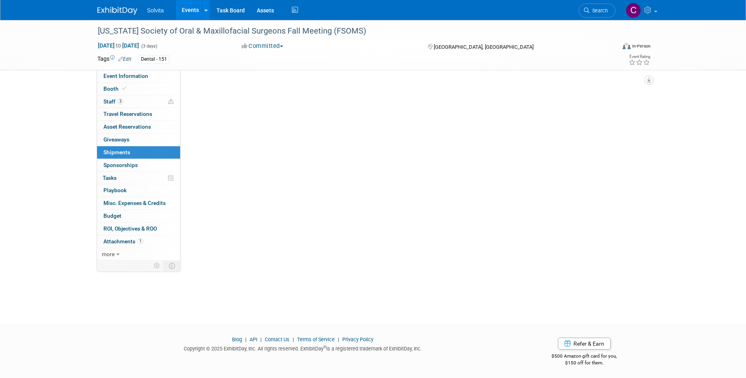
scroll to position [0, 0]
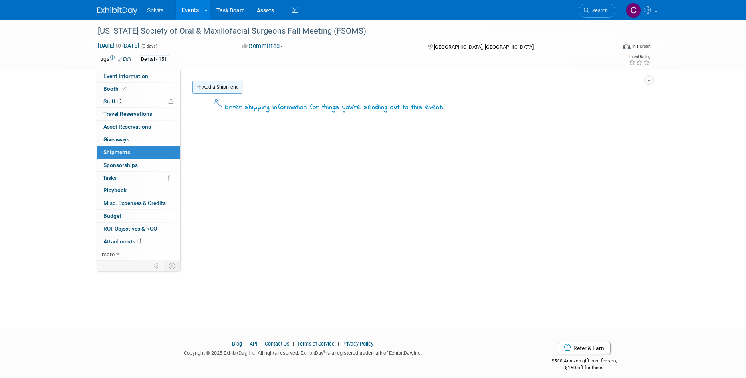
click at [228, 90] on link "Add a Shipment" at bounding box center [218, 87] width 50 height 13
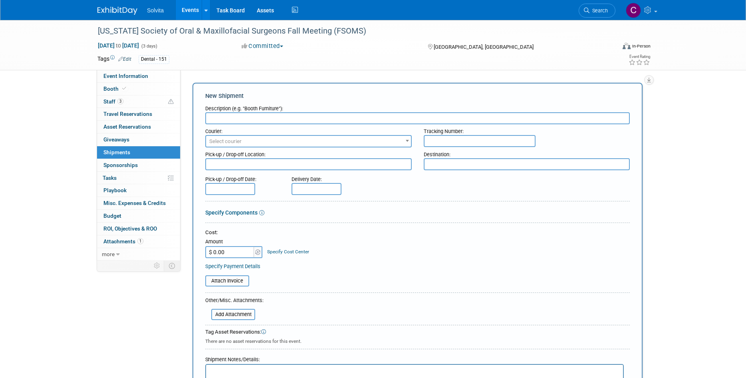
click at [222, 120] on input "text" at bounding box center [417, 118] width 425 height 12
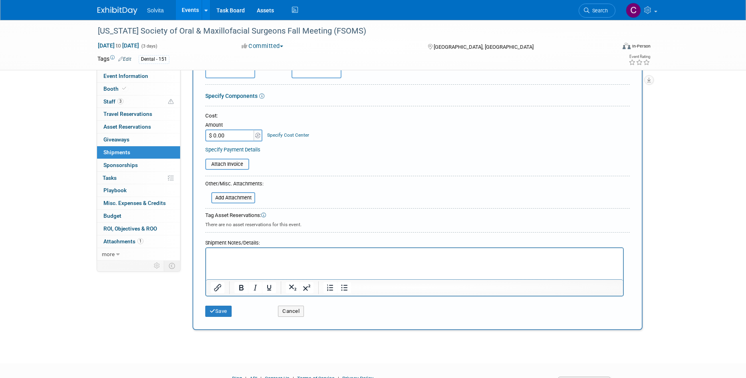
scroll to position [120, 0]
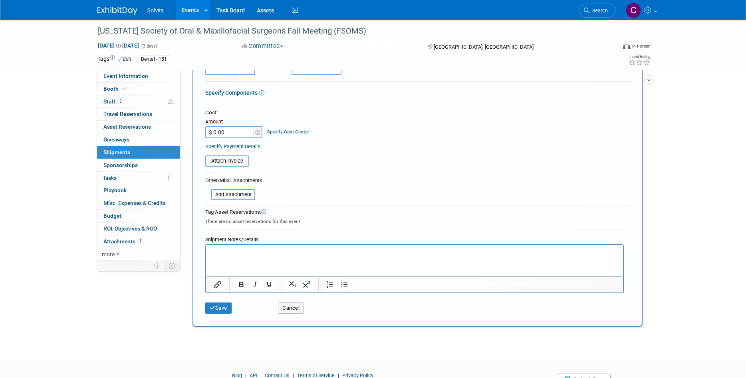
type input "Sent Chip an email on 10/13 with materials request."
click at [332, 252] on p "Rich Text Area. Press ALT-0 for help." at bounding box center [415, 252] width 408 height 8
drag, startPoint x: 230, startPoint y: 307, endPoint x: 1206, endPoint y: 151, distance: 988.4
click at [746, 151] on html "Solvita Events Add Event Bulk Upload Events Shareable Event Boards Recently Vie…" at bounding box center [373, 69] width 746 height 378
click at [366, 251] on p "Shipping instructions are on pages 6 & 7 of the prospectus." at bounding box center [415, 252] width 408 height 8
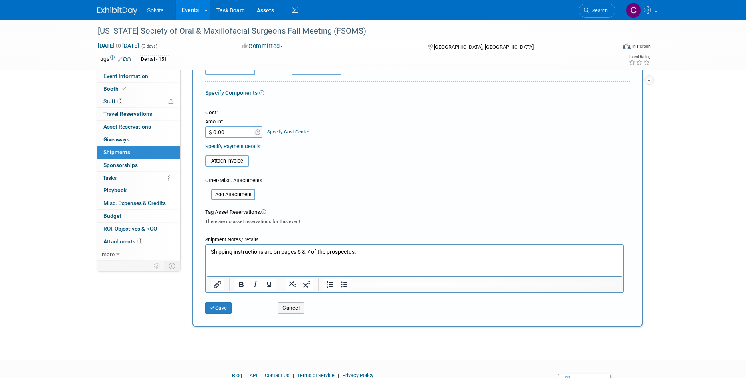
click at [253, 253] on p "Shipping instructions are on pages 6 & 7 of the prospectus." at bounding box center [415, 252] width 408 height 8
click at [364, 253] on p "Shipping instructions are on pages 6 & 7 of the prospectus." at bounding box center [415, 252] width 408 height 8
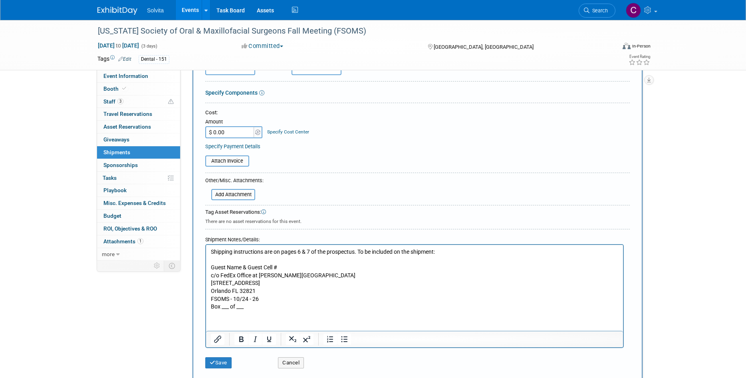
click at [303, 311] on html "Shipping instructions are on pages 6 & 7 of the prospectus. To be included on t…" at bounding box center [414, 278] width 417 height 66
drag, startPoint x: 220, startPoint y: 362, endPoint x: 236, endPoint y: 361, distance: 16.0
click at [220, 362] on button "Save" at bounding box center [218, 362] width 26 height 11
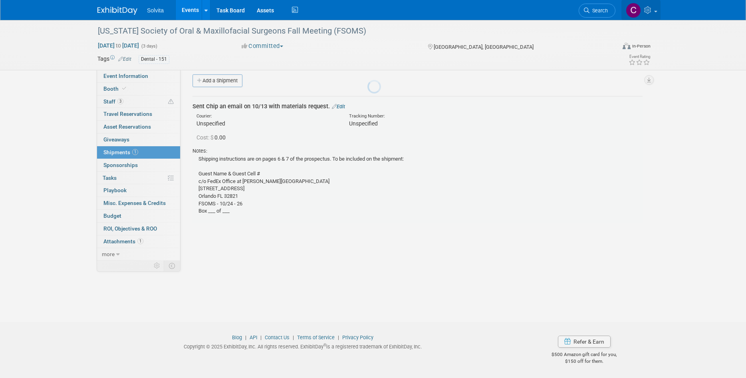
scroll to position [6, 0]
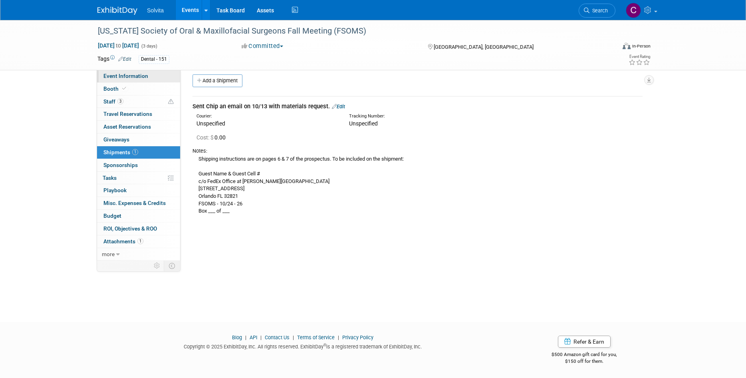
click at [129, 76] on span "Event Information" at bounding box center [125, 76] width 45 height 6
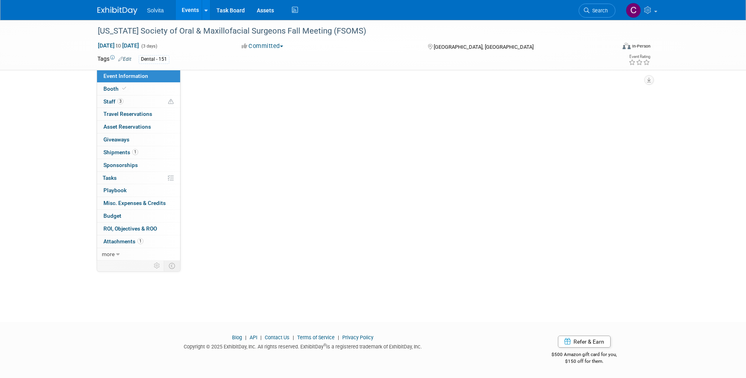
scroll to position [0, 0]
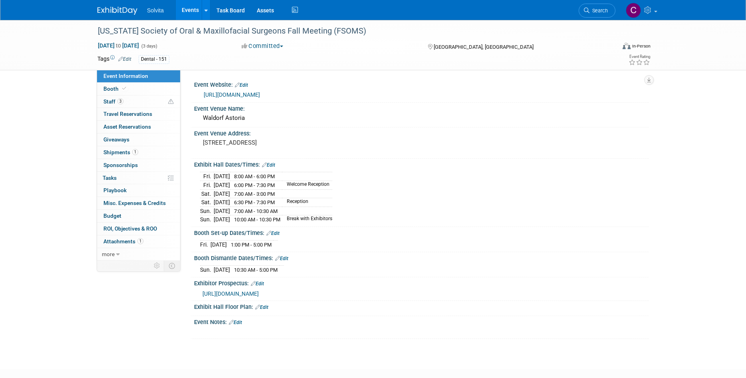
click at [192, 12] on link "Events" at bounding box center [190, 10] width 29 height 20
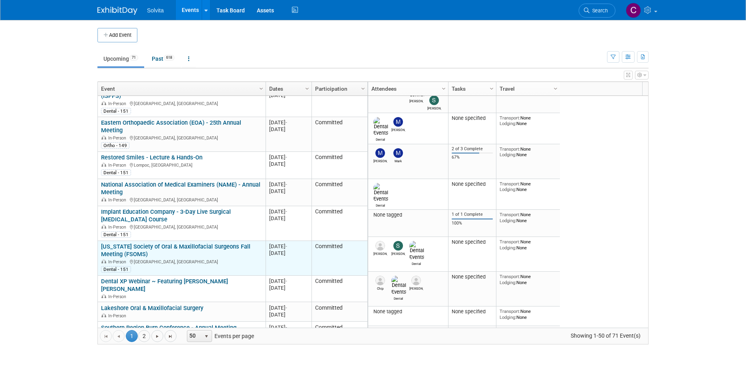
scroll to position [144, 0]
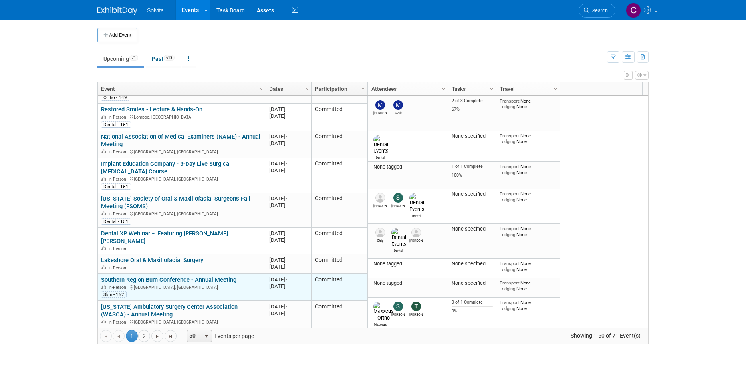
click at [207, 276] on link "Southern Region Burn Conference - Annual Meeting" at bounding box center [168, 279] width 135 height 7
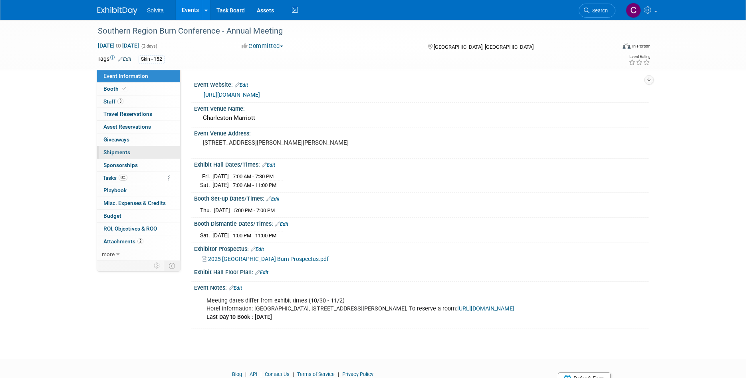
click at [125, 151] on span "Shipments 0" at bounding box center [116, 152] width 27 height 6
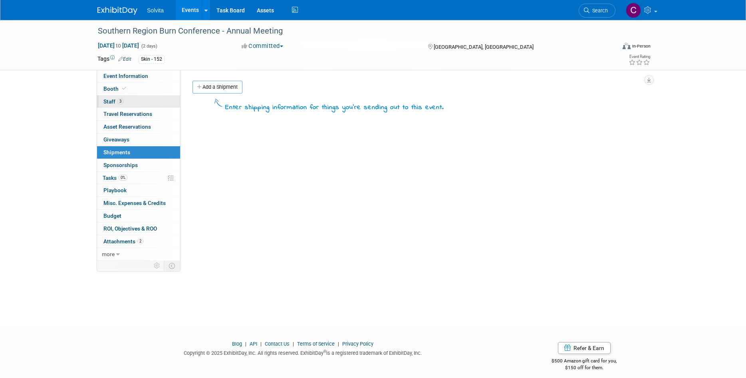
click at [112, 103] on span "Staff 3" at bounding box center [113, 101] width 20 height 6
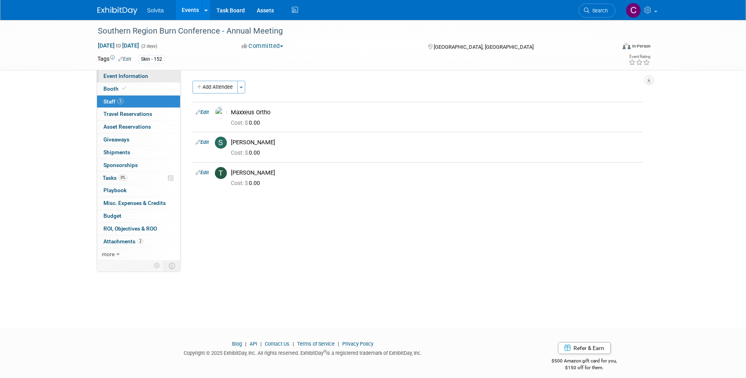
click at [126, 79] on link "Event Information" at bounding box center [138, 76] width 83 height 12
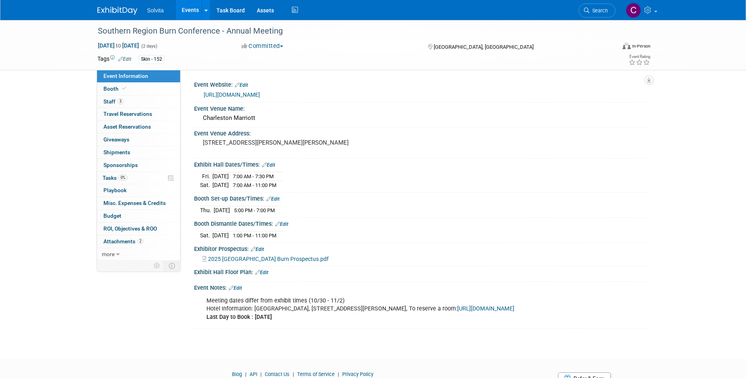
click at [264, 257] on span "2025 [GEOGRAPHIC_DATA] Burn Prospectus.pdf" at bounding box center [268, 259] width 121 height 6
click at [106, 100] on span "Staff 3" at bounding box center [113, 101] width 20 height 6
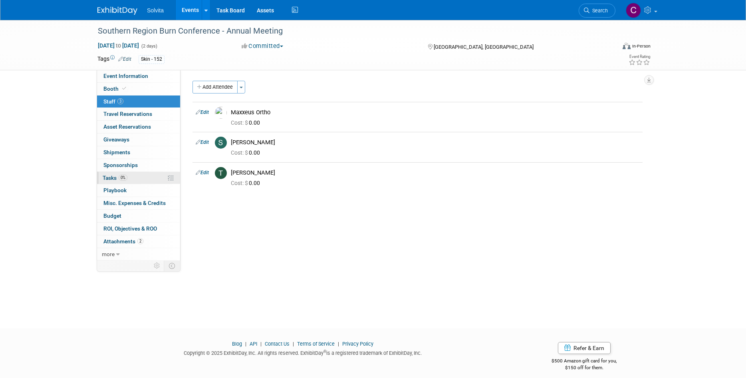
click at [109, 178] on span "Tasks 0%" at bounding box center [115, 178] width 25 height 6
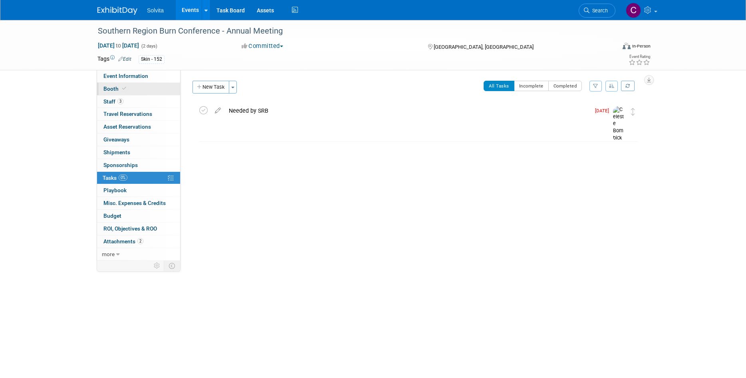
click at [106, 86] on span "Booth" at bounding box center [115, 88] width 24 height 6
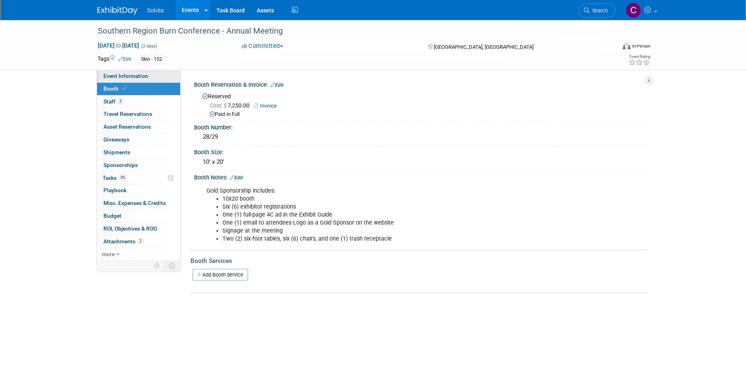
click at [112, 79] on span "Event Information" at bounding box center [125, 76] width 45 height 6
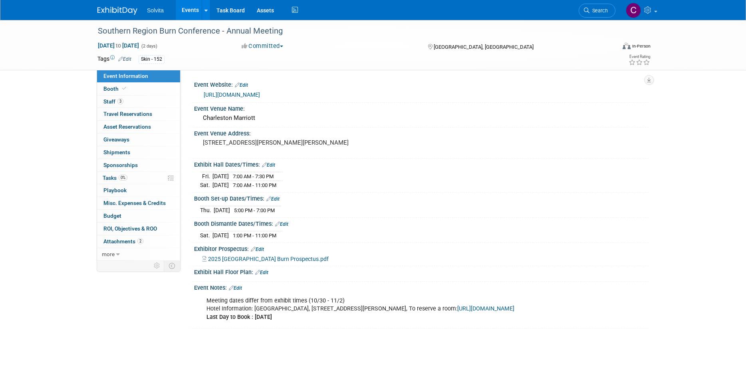
click at [235, 286] on link "Edit" at bounding box center [235, 288] width 13 height 6
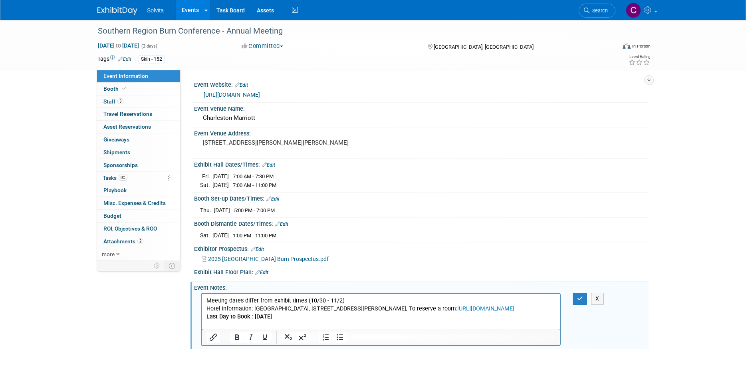
click at [207, 301] on p "Meeting dates differ from exhibit times (10/30 - 11/2) Hotel Information: Charl…" at bounding box center [381, 309] width 349 height 24
drag, startPoint x: 338, startPoint y: 326, endPoint x: 136, endPoint y: 279, distance: 207.6
click at [202, 294] on html "Meeting dates differ from exhibit times (10/30 - 11/2) Hotel Information: Charl…" at bounding box center [381, 307] width 358 height 27
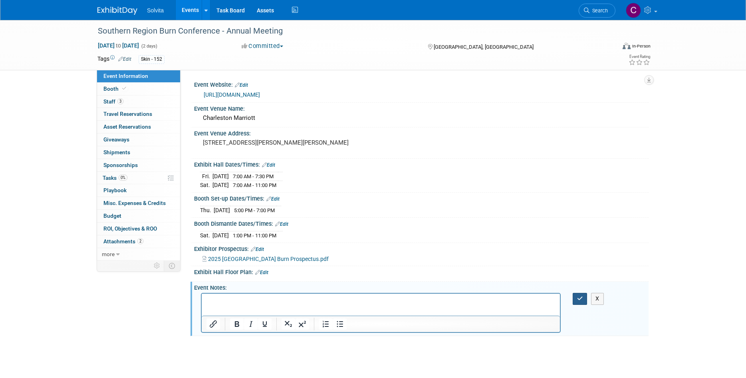
click at [583, 301] on button "button" at bounding box center [580, 299] width 15 height 12
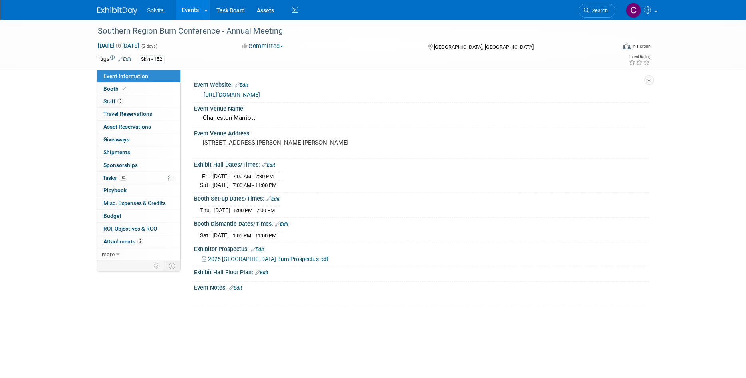
click at [189, 9] on link "Events" at bounding box center [190, 10] width 29 height 20
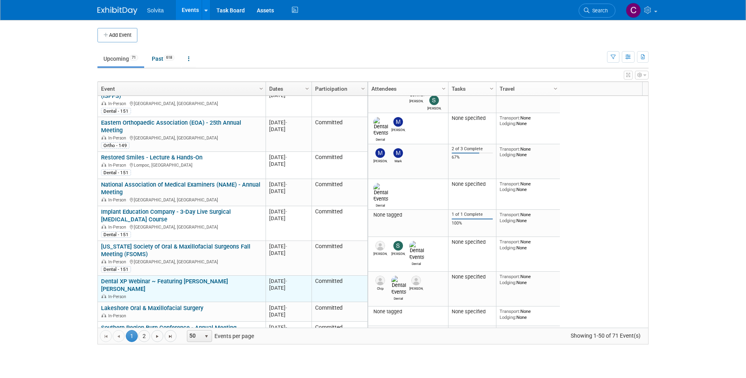
scroll to position [144, 0]
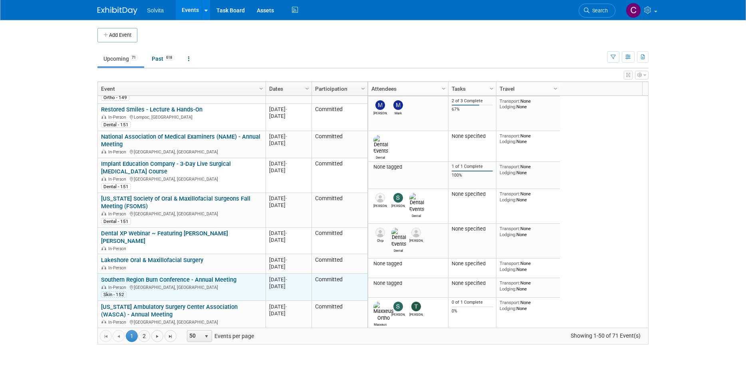
click at [183, 276] on link "Southern Region Burn Conference - Annual Meeting" at bounding box center [168, 279] width 135 height 7
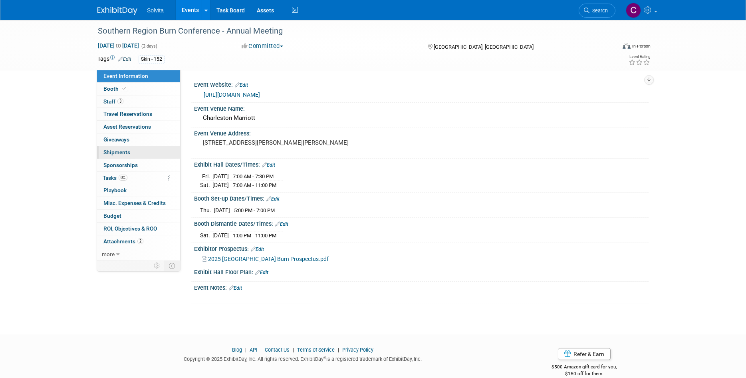
click at [108, 153] on span "Shipments 0" at bounding box center [116, 152] width 27 height 6
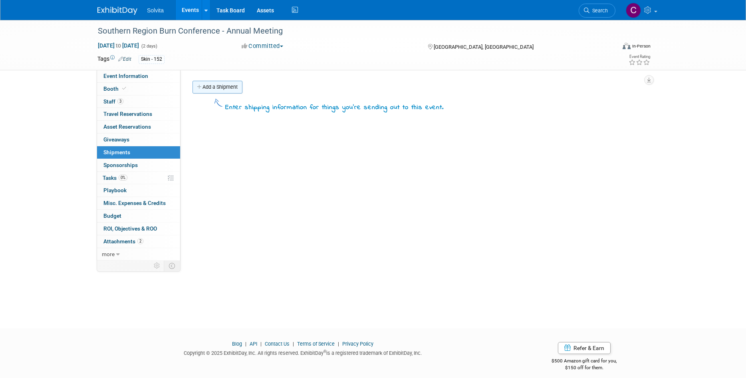
click at [221, 88] on link "Add a Shipment" at bounding box center [218, 87] width 50 height 13
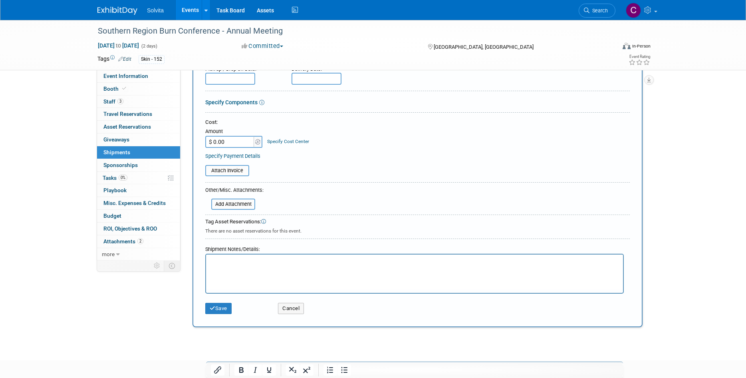
scroll to position [120, 0]
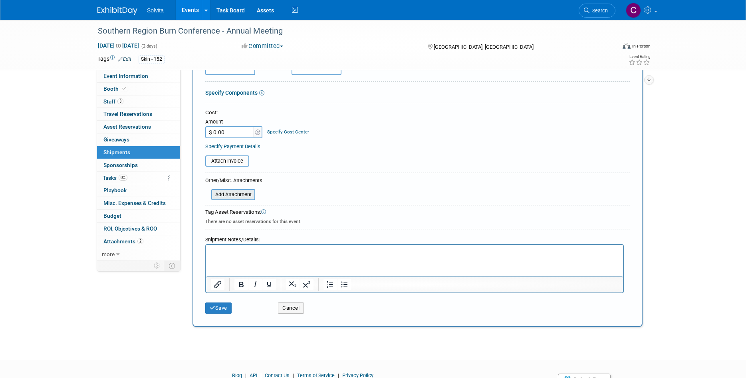
type input "Skid"
click at [245, 195] on input "file" at bounding box center [206, 195] width 95 height 10
click at [168, 234] on link "0 ROI, Objectives & ROO 0" at bounding box center [138, 229] width 83 height 12
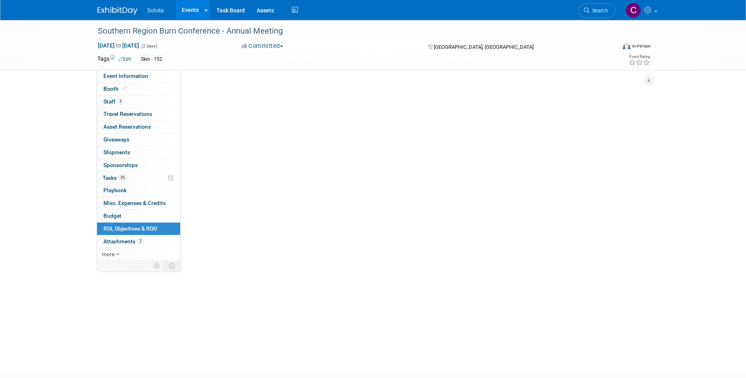
scroll to position [0, 0]
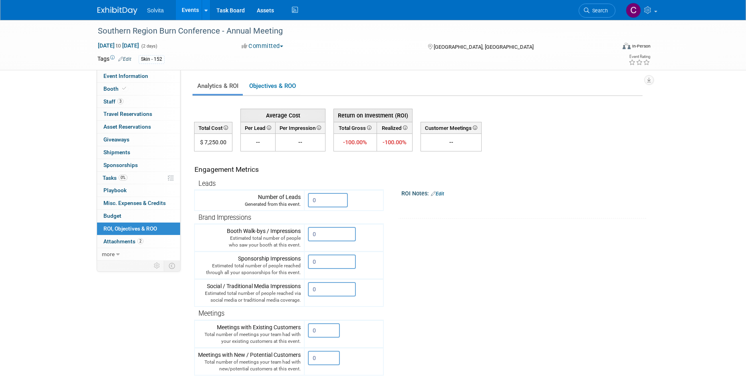
click at [190, 9] on link "Events" at bounding box center [190, 10] width 29 height 20
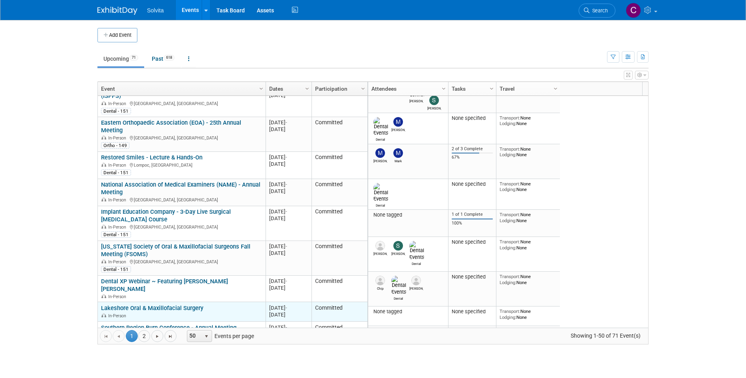
scroll to position [144, 0]
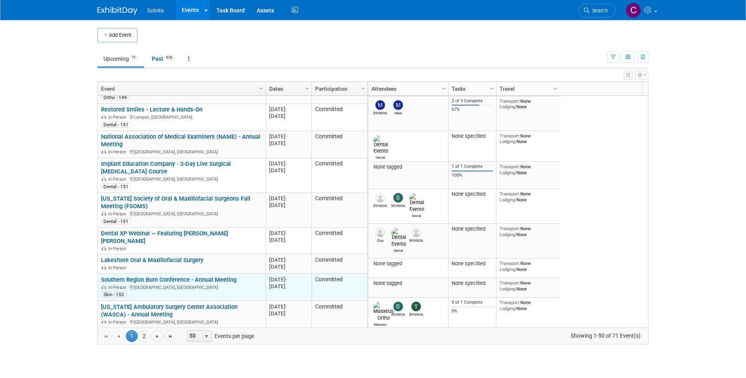
click at [178, 276] on link "Southern Region Burn Conference - Annual Meeting" at bounding box center [168, 279] width 135 height 7
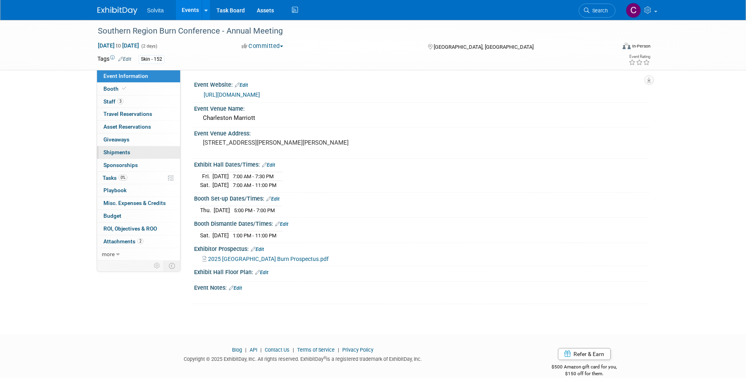
click at [121, 151] on span "Shipments 0" at bounding box center [116, 152] width 27 height 6
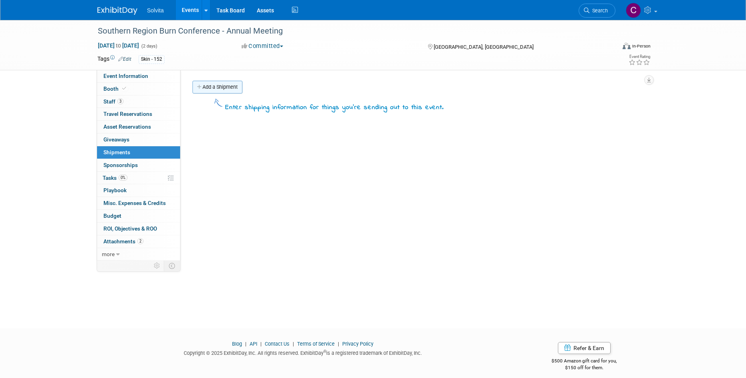
click at [213, 85] on link "Add a Shipment" at bounding box center [218, 87] width 50 height 13
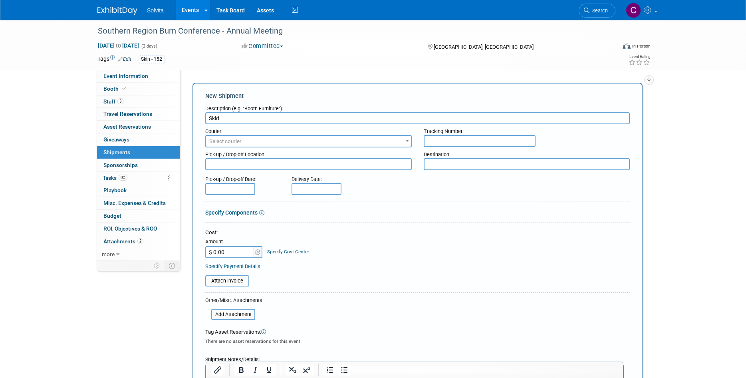
type input "Skid"
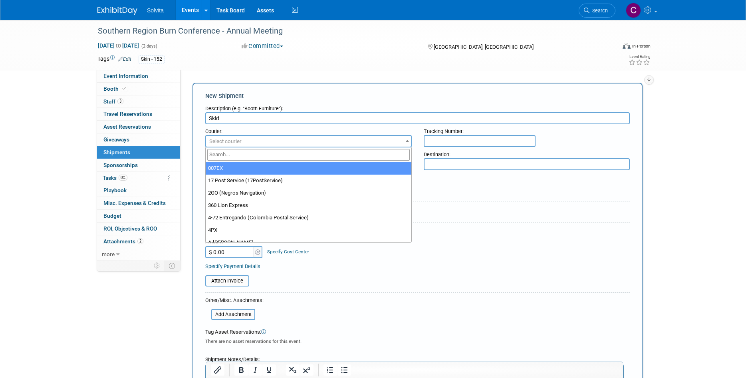
click at [246, 136] on span "Select courier" at bounding box center [308, 141] width 205 height 11
click at [454, 213] on div "Specify Components" at bounding box center [417, 213] width 425 height 8
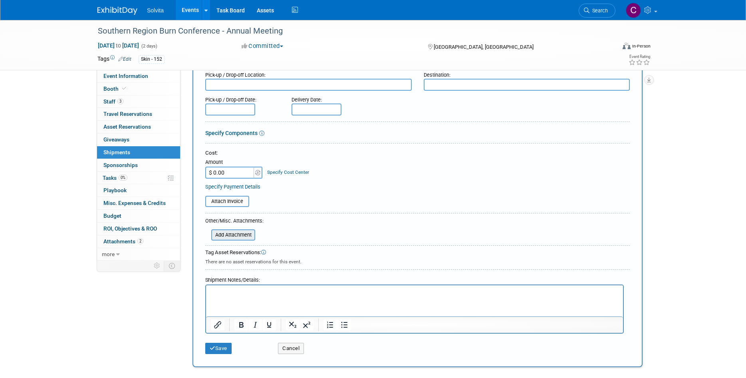
scroll to position [80, 0]
click at [243, 233] on input "file" at bounding box center [206, 235] width 95 height 10
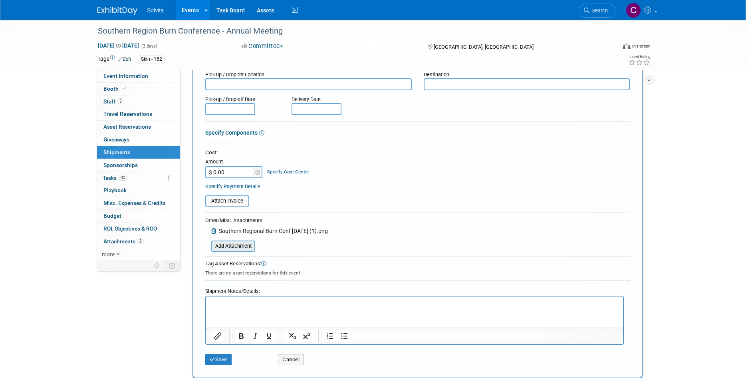
click at [244, 244] on input "file" at bounding box center [206, 246] width 95 height 10
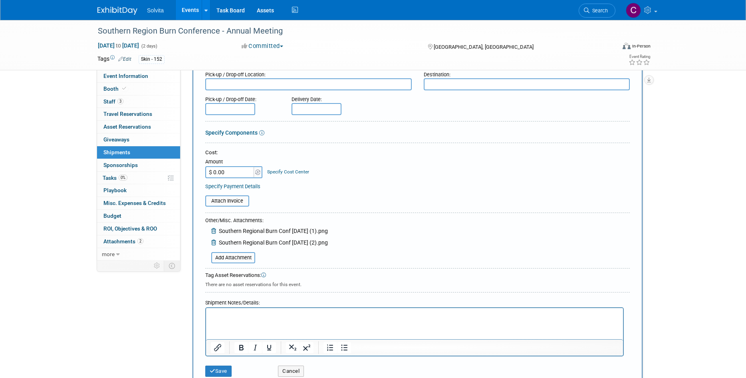
scroll to position [181, 0]
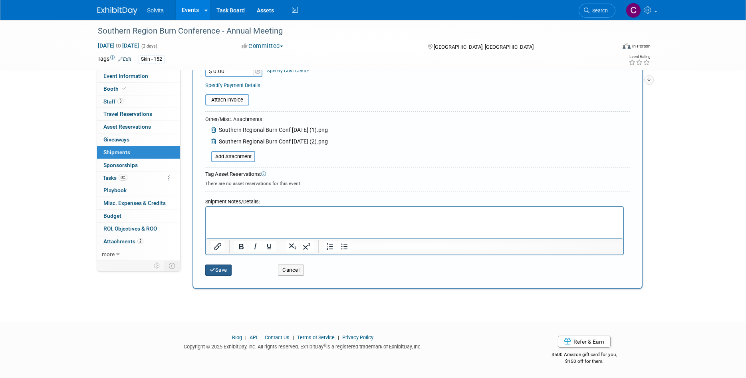
click at [225, 270] on button "Save" at bounding box center [218, 269] width 26 height 11
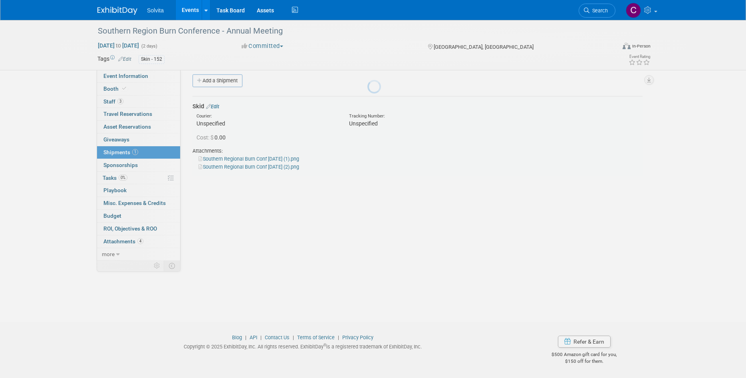
scroll to position [6, 0]
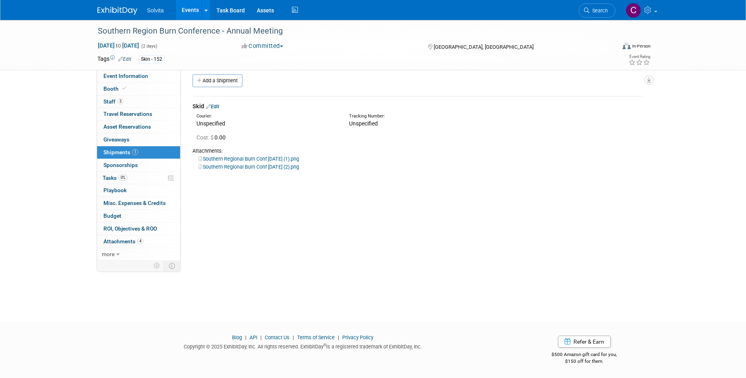
drag, startPoint x: 193, startPoint y: 10, endPoint x: 195, endPoint y: 29, distance: 19.7
click at [193, 10] on link "Events" at bounding box center [190, 10] width 29 height 20
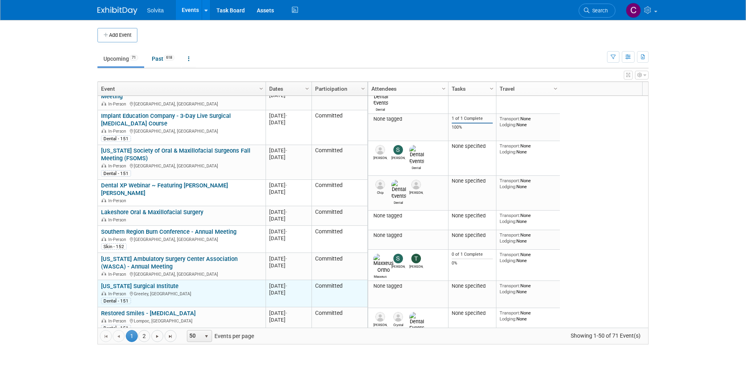
scroll to position [240, 0]
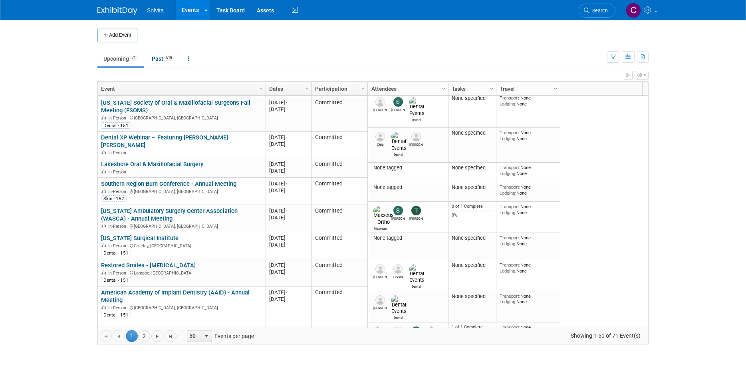
click at [191, 6] on link "Events" at bounding box center [190, 10] width 29 height 20
